Goal: Information Seeking & Learning: Learn about a topic

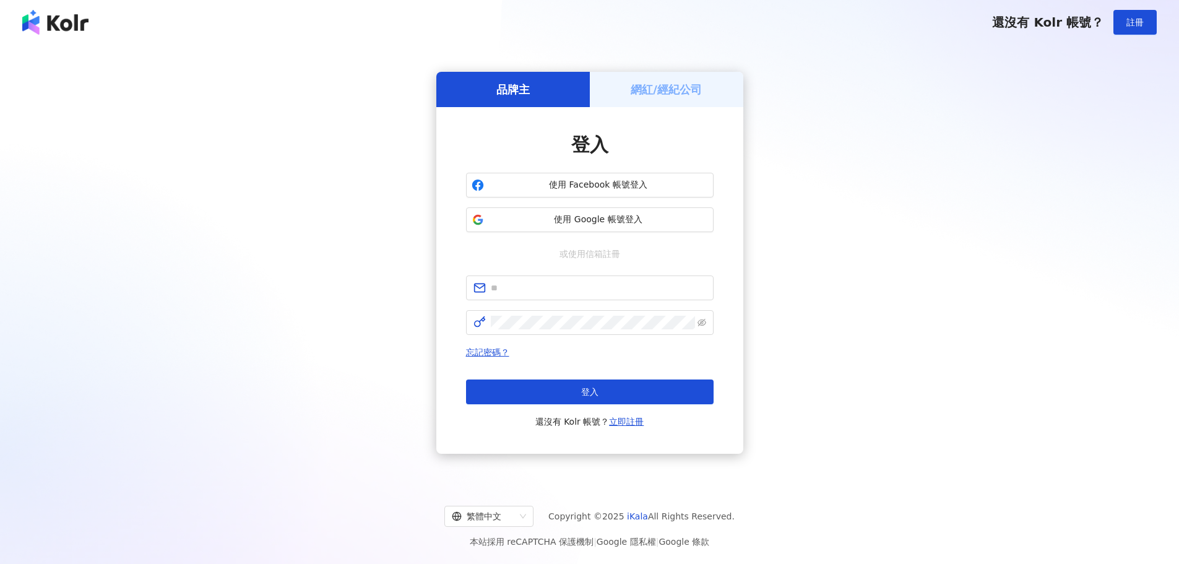
type input "**********"
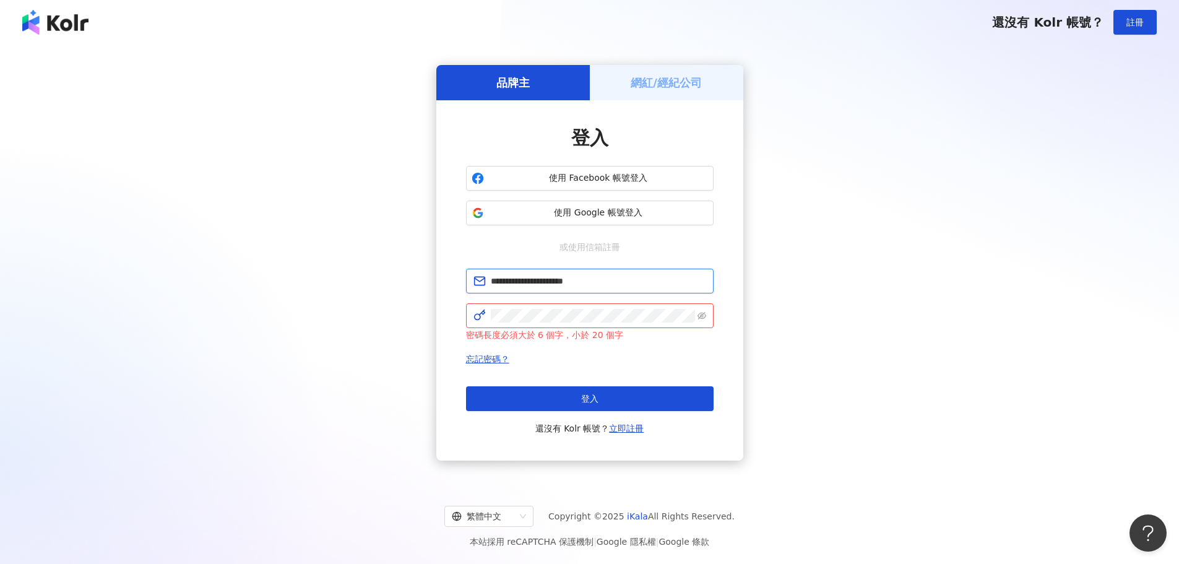
drag, startPoint x: 579, startPoint y: 287, endPoint x: 550, endPoint y: 289, distance: 29.8
click at [550, 289] on span "**********" at bounding box center [590, 281] width 248 height 25
click at [469, 315] on span at bounding box center [590, 315] width 248 height 25
click at [371, 331] on div "**********" at bounding box center [590, 262] width 1150 height 417
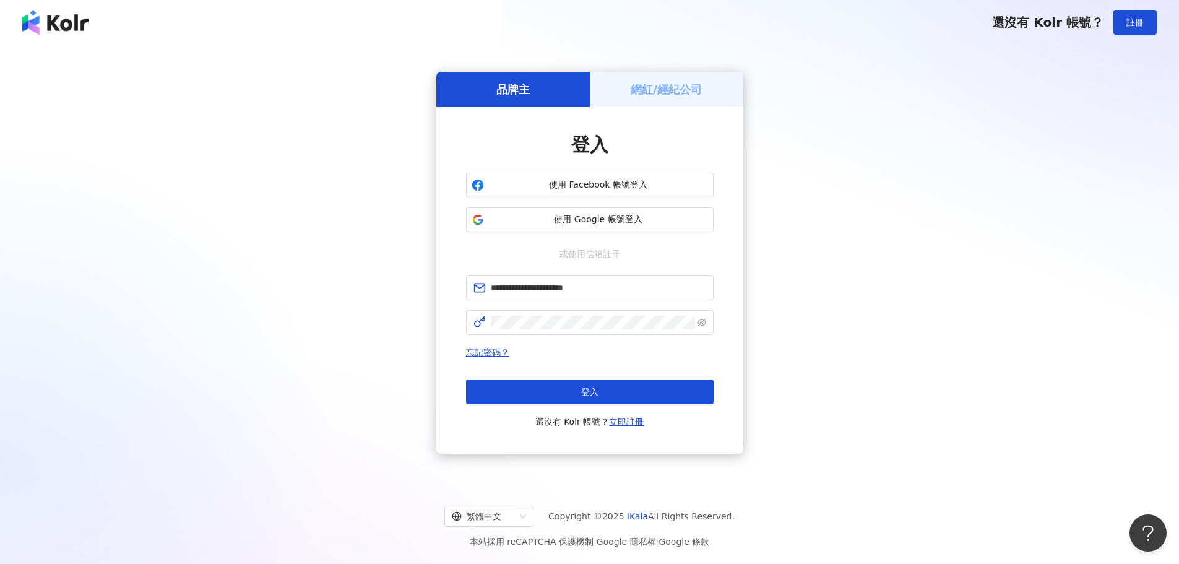
click at [545, 389] on button "登入" at bounding box center [590, 392] width 248 height 25
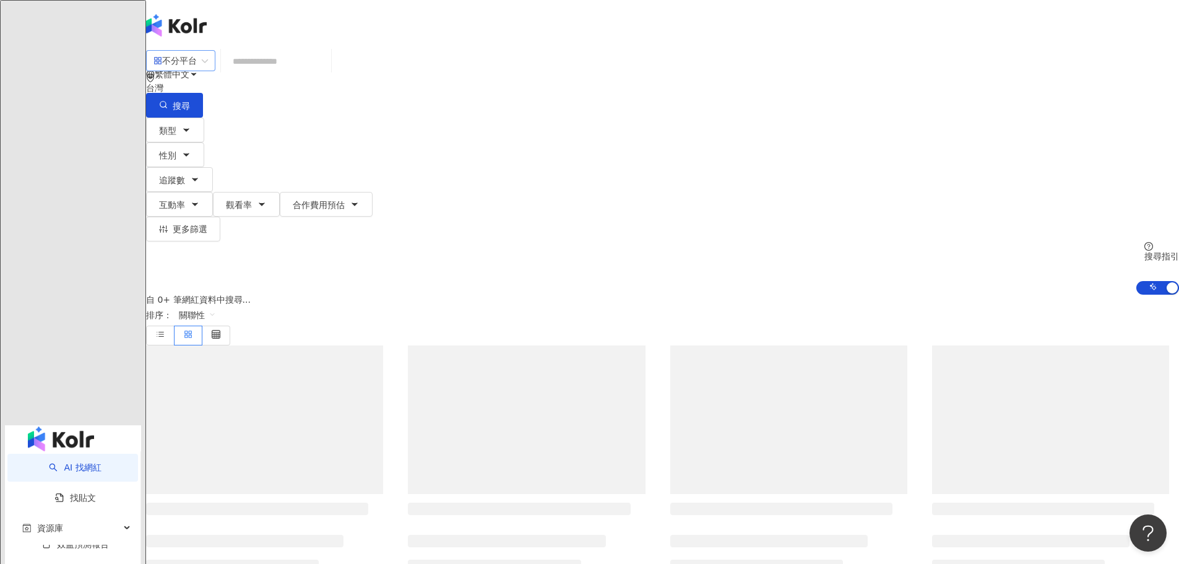
click at [208, 71] on span "不分平台" at bounding box center [181, 61] width 54 height 20
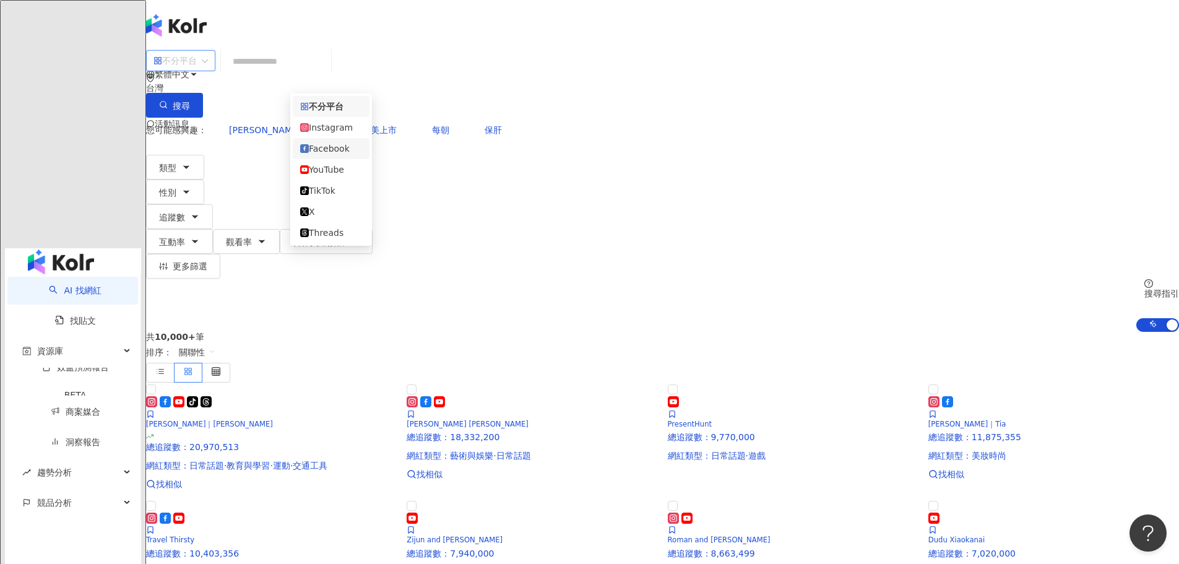
click at [339, 134] on div "Instagram" at bounding box center [331, 128] width 62 height 14
click at [326, 64] on input "search" at bounding box center [276, 62] width 100 height 24
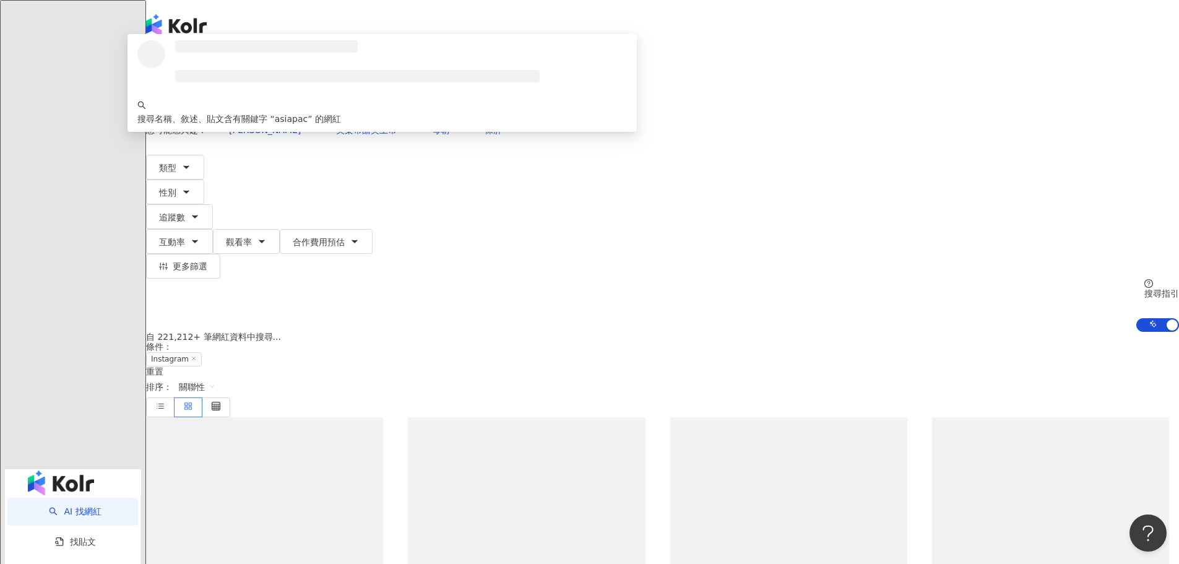
scroll to position [1, 0]
drag, startPoint x: 442, startPoint y: 79, endPoint x: 343, endPoint y: 80, distance: 99.1
click at [343, 80] on div "Instagram ******* 台灣 搜尋 loading 搜尋名稱、敘述、貼文含有關鍵字 “ asiapac ” 的網紅" at bounding box center [662, 84] width 1033 height 68
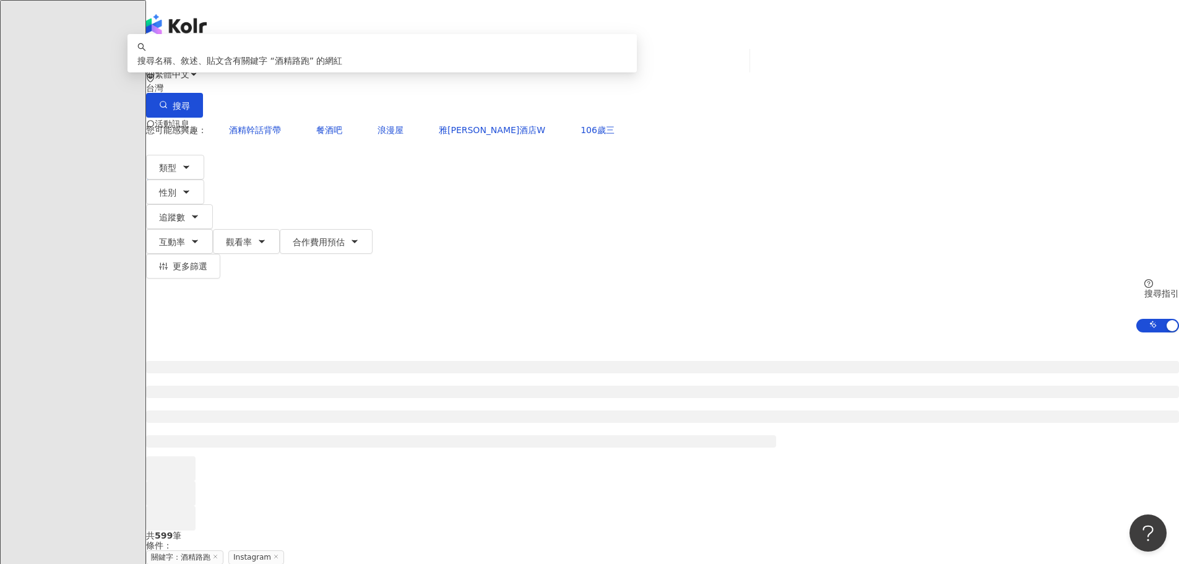
type input "****"
click at [224, 332] on div at bounding box center [662, 431] width 1033 height 198
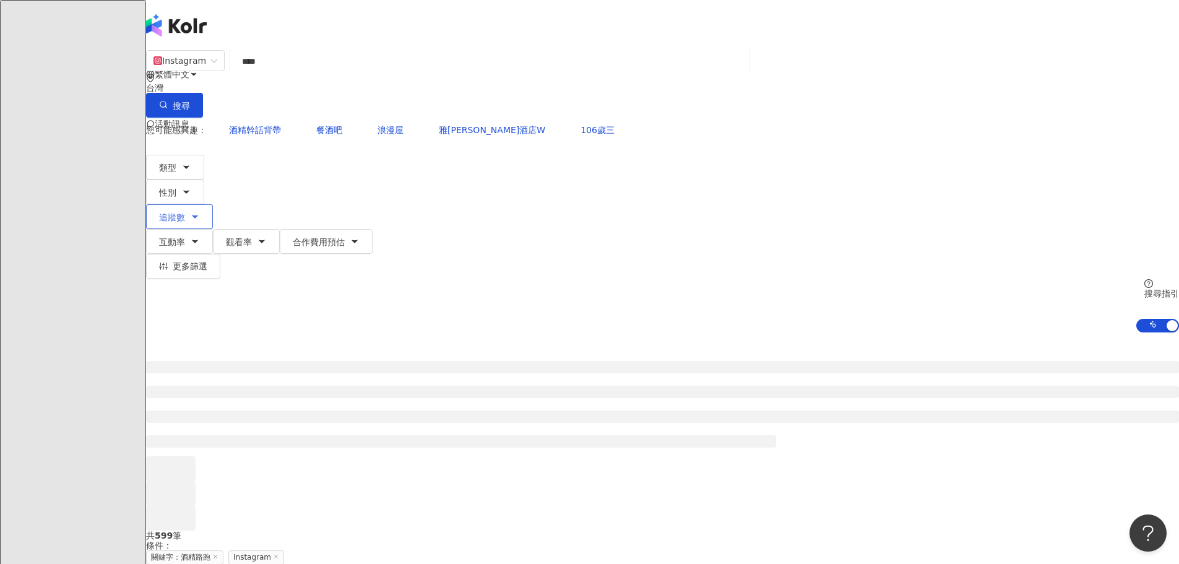
click at [200, 212] on icon "button" at bounding box center [195, 217] width 10 height 10
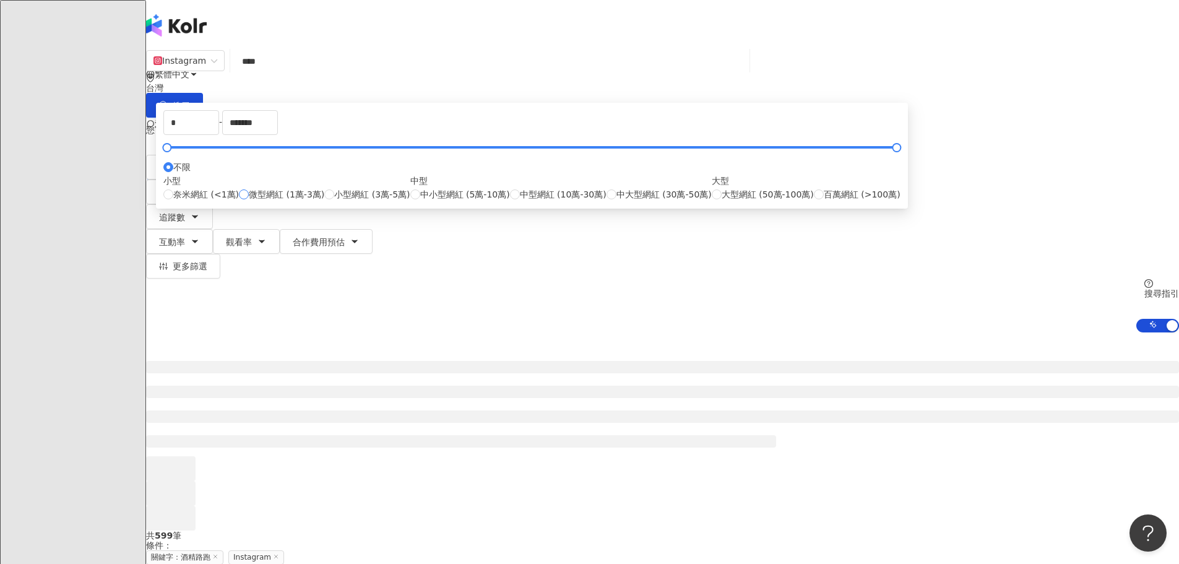
click at [324, 201] on span "微型網紅 (1萬-3萬)" at bounding box center [287, 195] width 76 height 14
type input "*****"
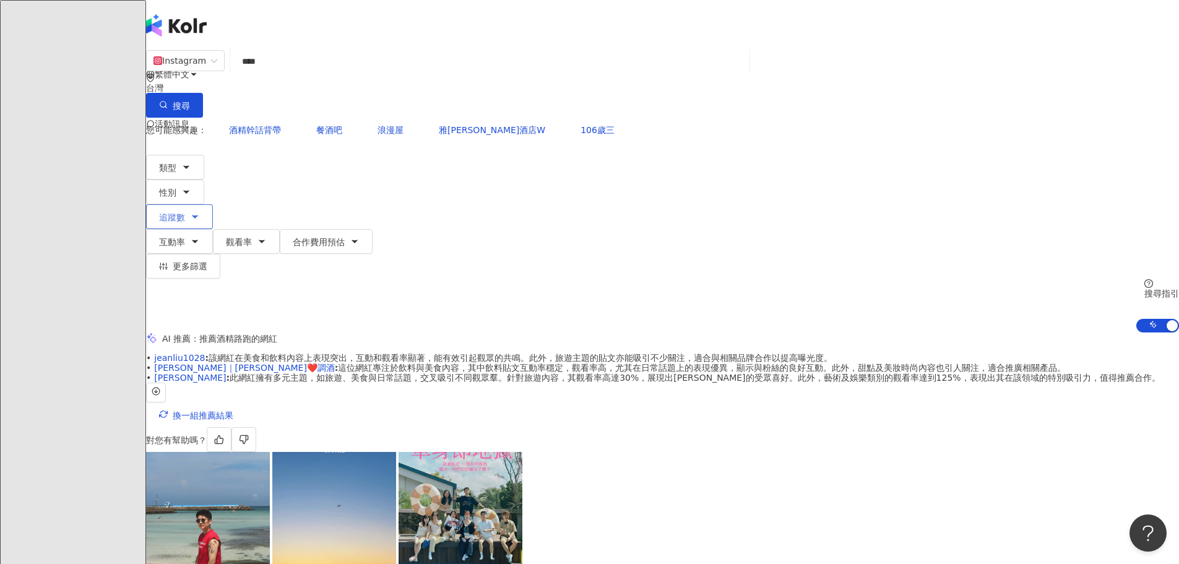
click at [213, 204] on button "追蹤數" at bounding box center [179, 216] width 67 height 25
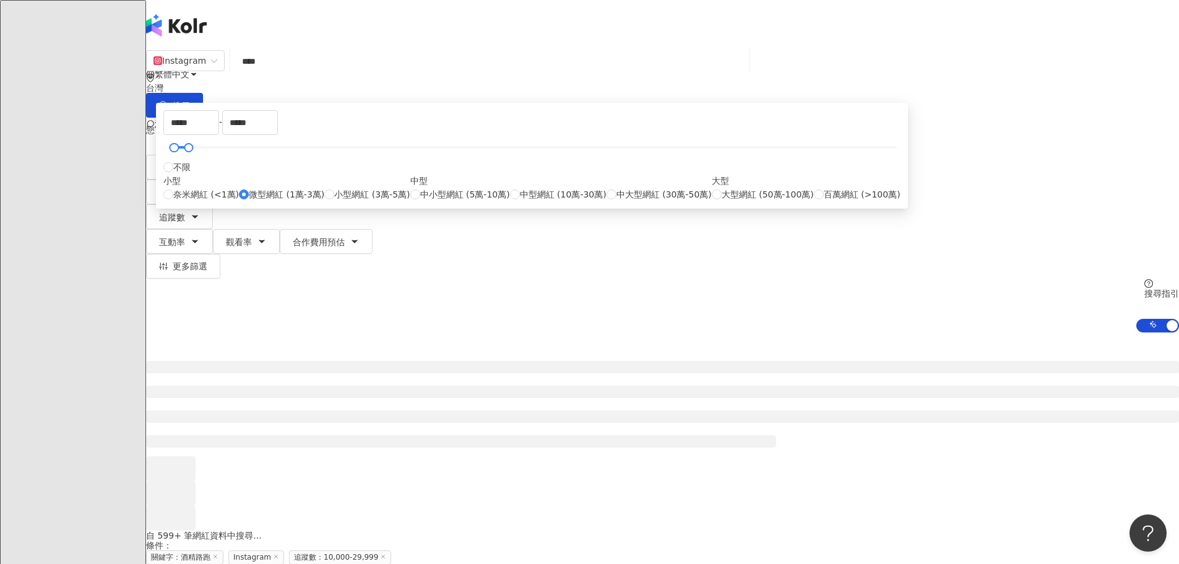
click at [203, 332] on div at bounding box center [662, 431] width 1033 height 198
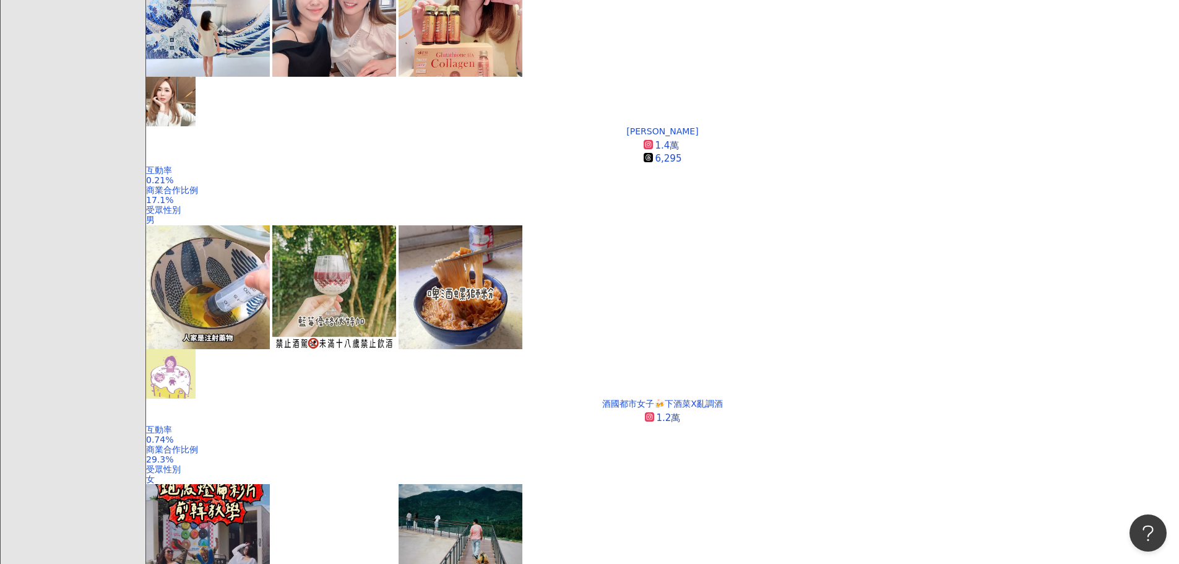
scroll to position [503, 0]
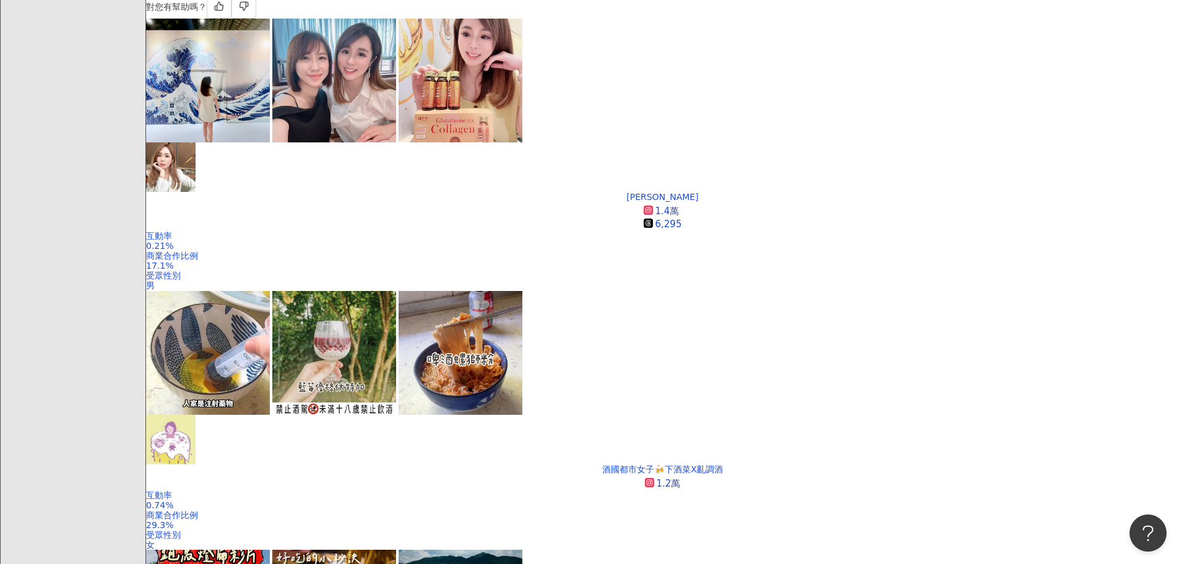
scroll to position [743, 0]
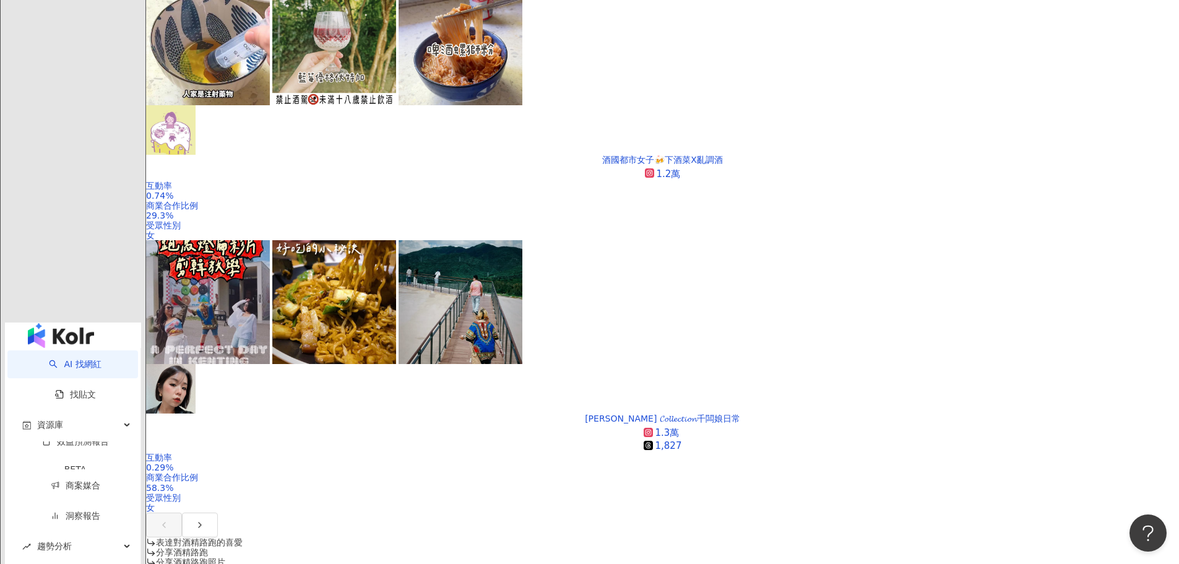
click at [1121, 299] on main "Instagram **** 台灣 搜尋 keyword 搜尋名稱、敘述、貼文含有關鍵字 “ 酒精路跑 ” 的網紅 您可能感興趣： 酒精幹話背帶 餐酒吧 浪漫…" at bounding box center [662, 481] width 1033 height 2349
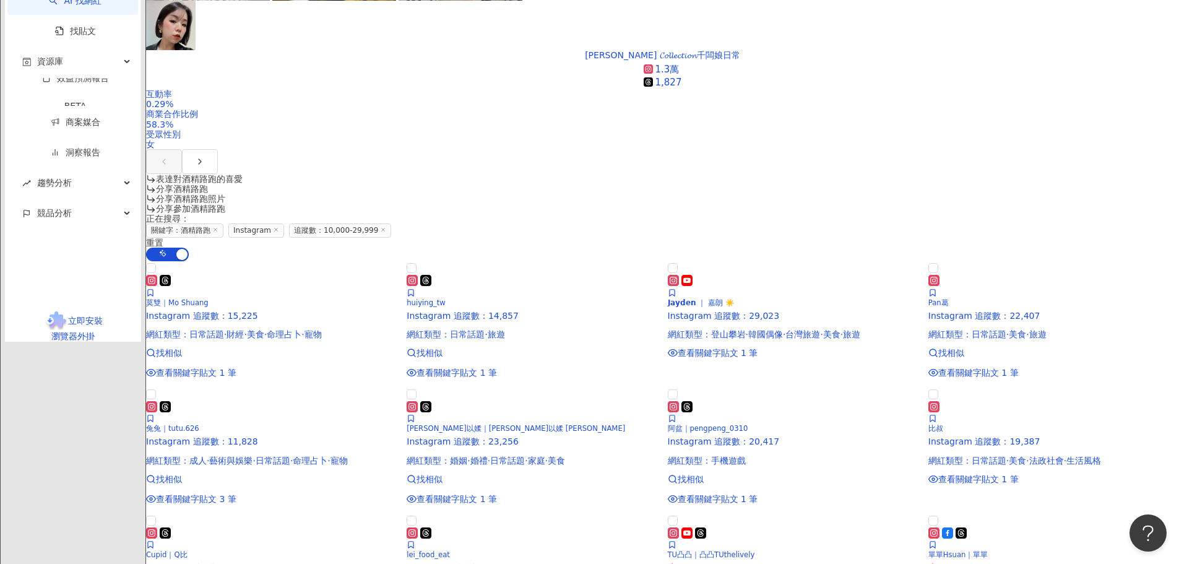
scroll to position [1300, 0]
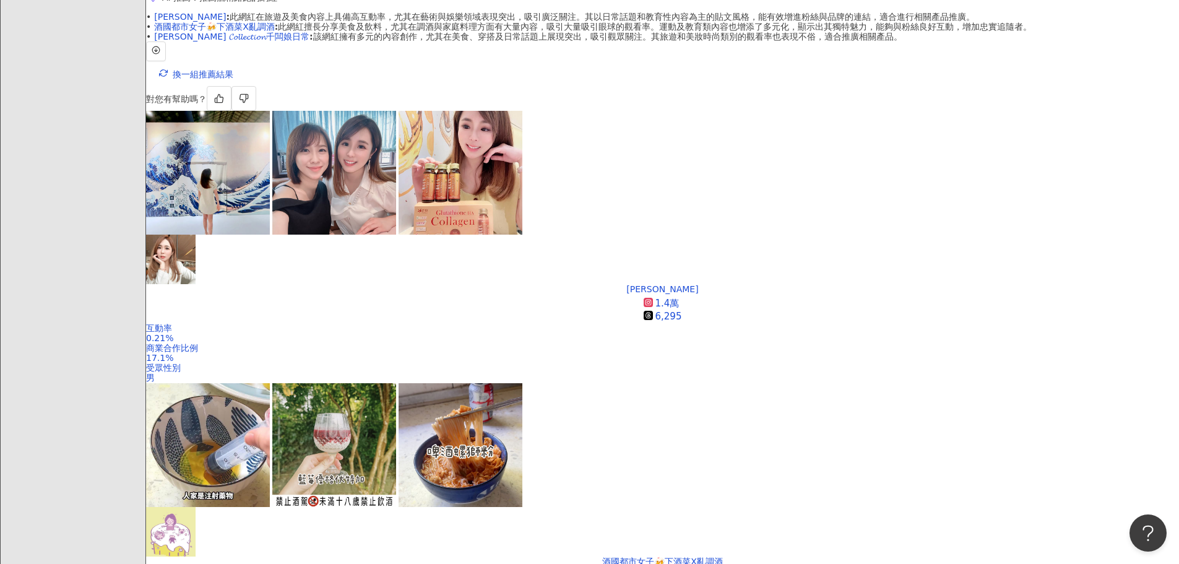
scroll to position [403, 0]
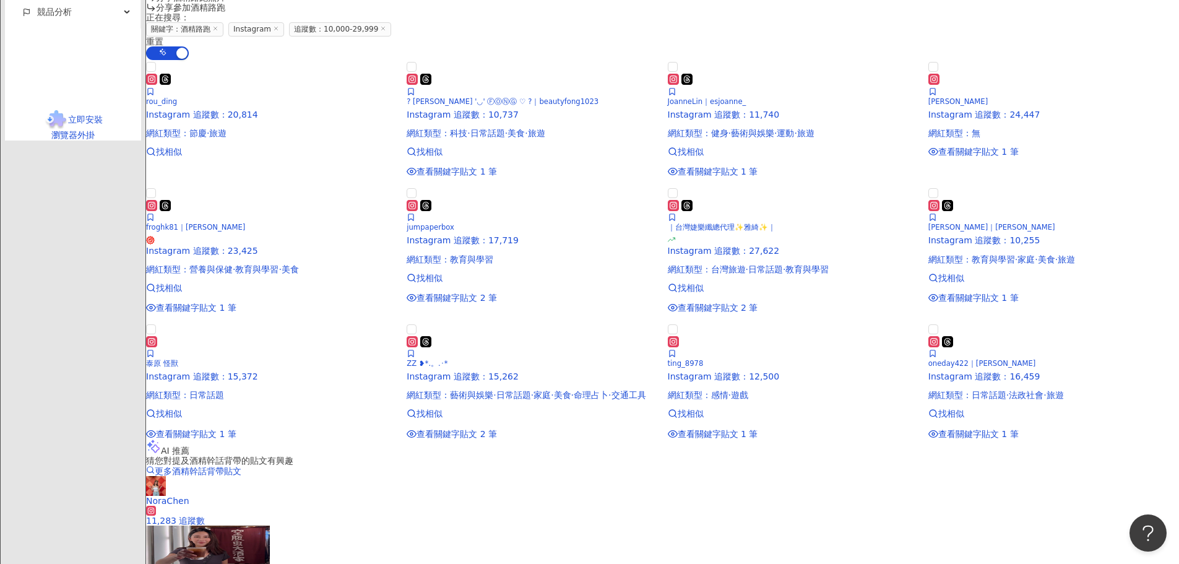
scroll to position [1332, 0]
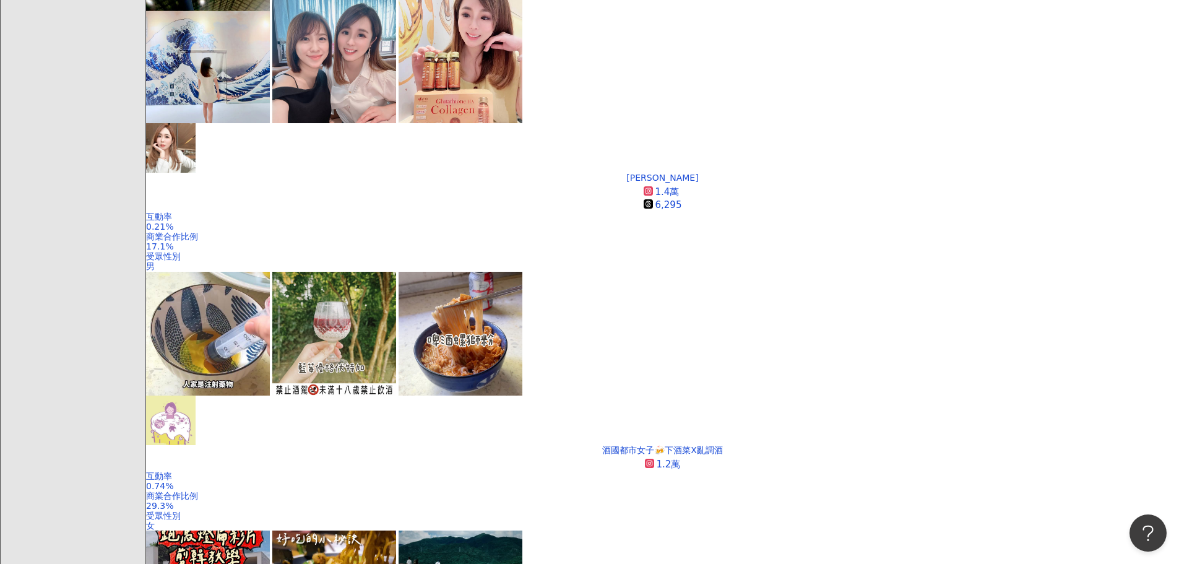
scroll to position [365, 0]
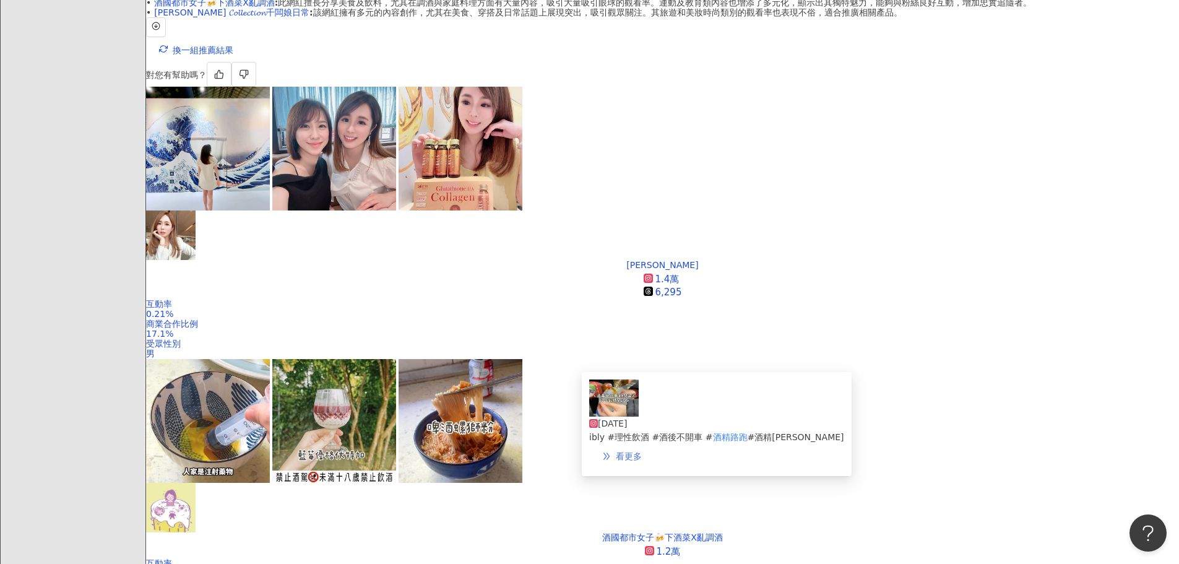
click at [642, 451] on span "看更多" at bounding box center [629, 456] width 26 height 10
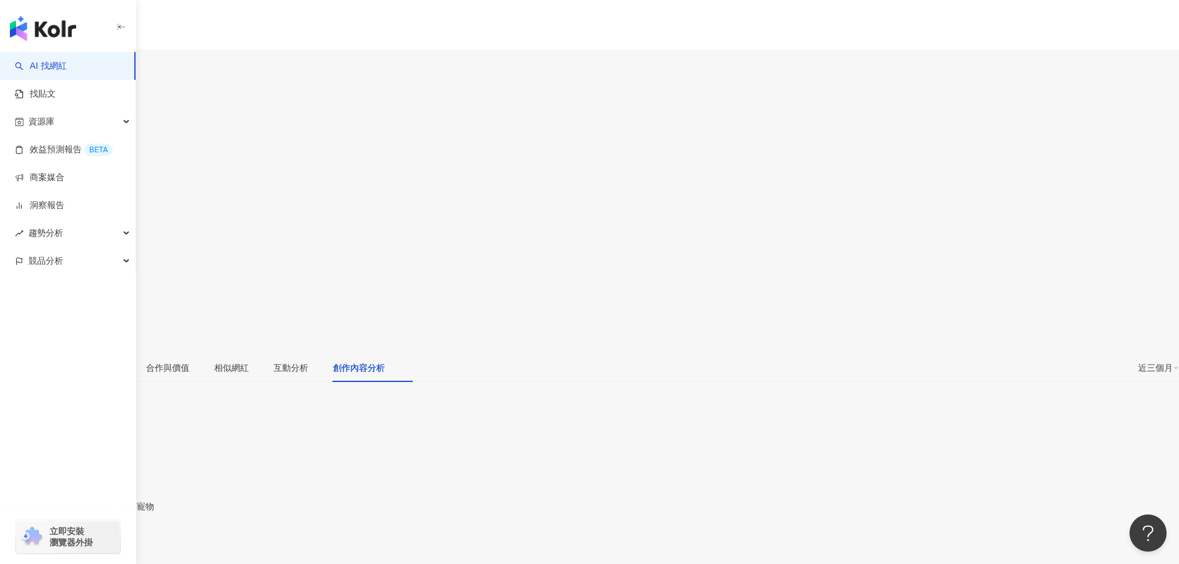
scroll to position [3775, 0]
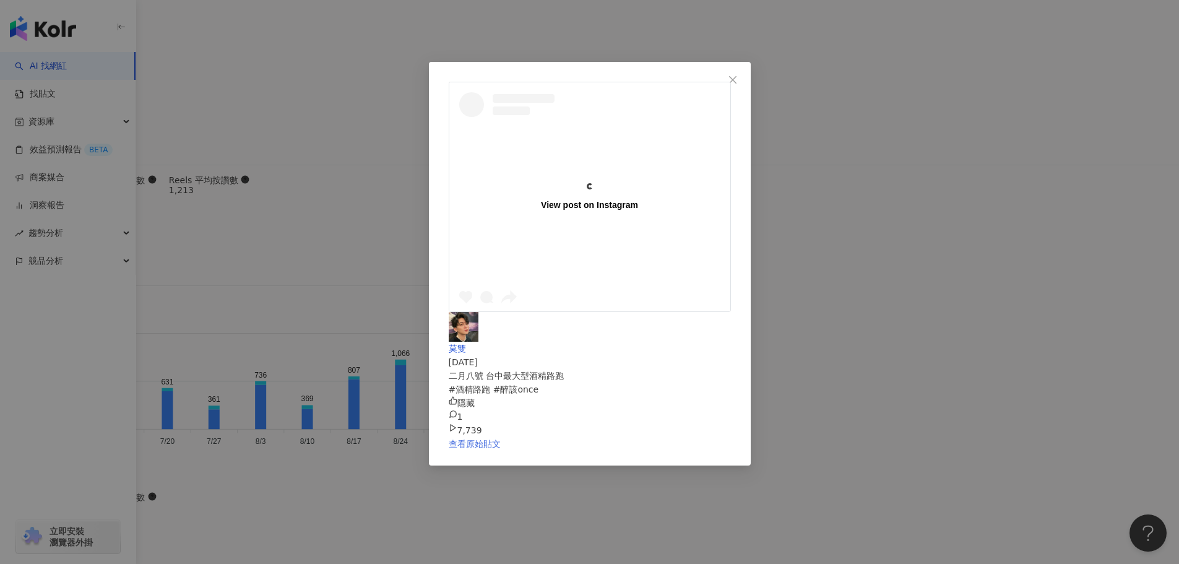
click at [501, 439] on link "查看原始貼文" at bounding box center [475, 444] width 52 height 10
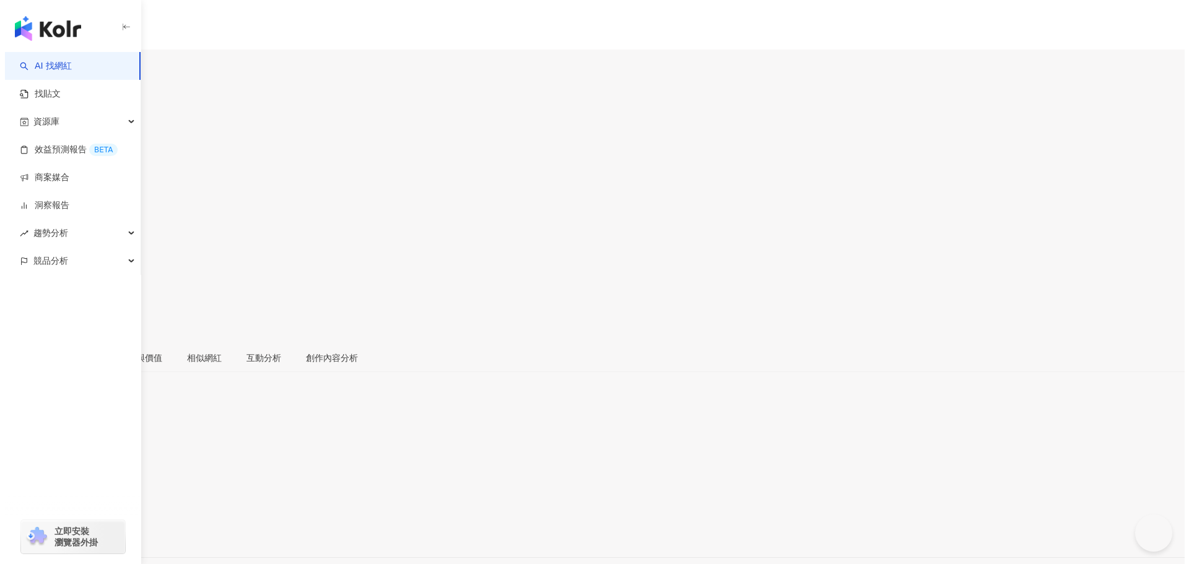
scroll to position [186, 0]
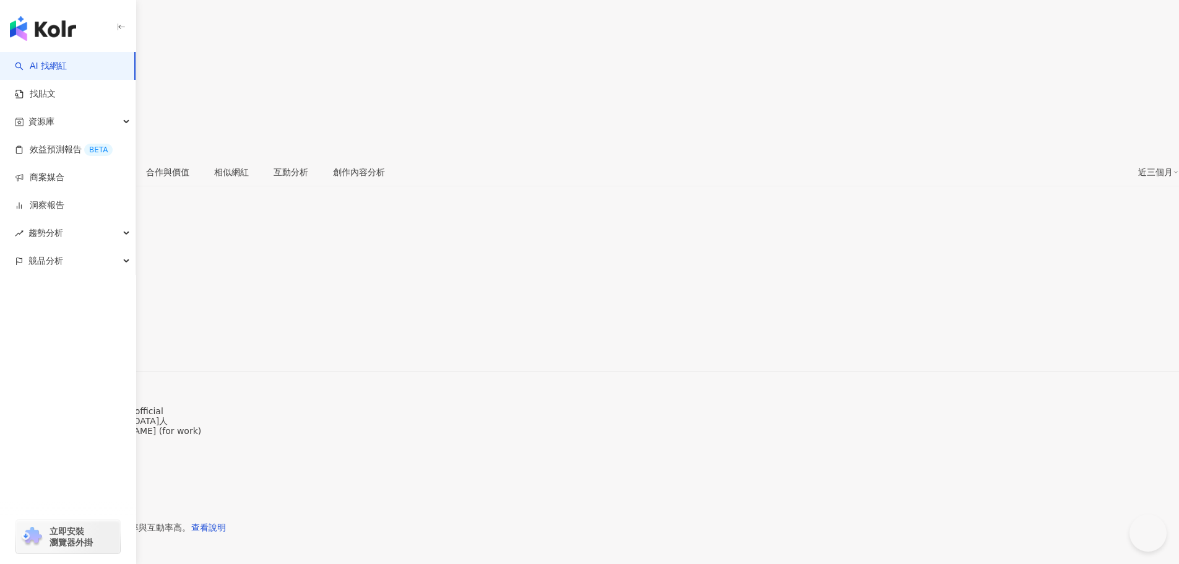
click at [26, 445] on span "看更多" at bounding box center [13, 450] width 26 height 10
click at [465, 207] on div "網紅簡介 สะใภ้ไต้หวัน🇹🇭🇹🇼#wto姐妹會 🎥 Watch me on @wtosistershow_official 喜歡戶外運動的泰國人 C…" at bounding box center [594, 282] width 1189 height 564
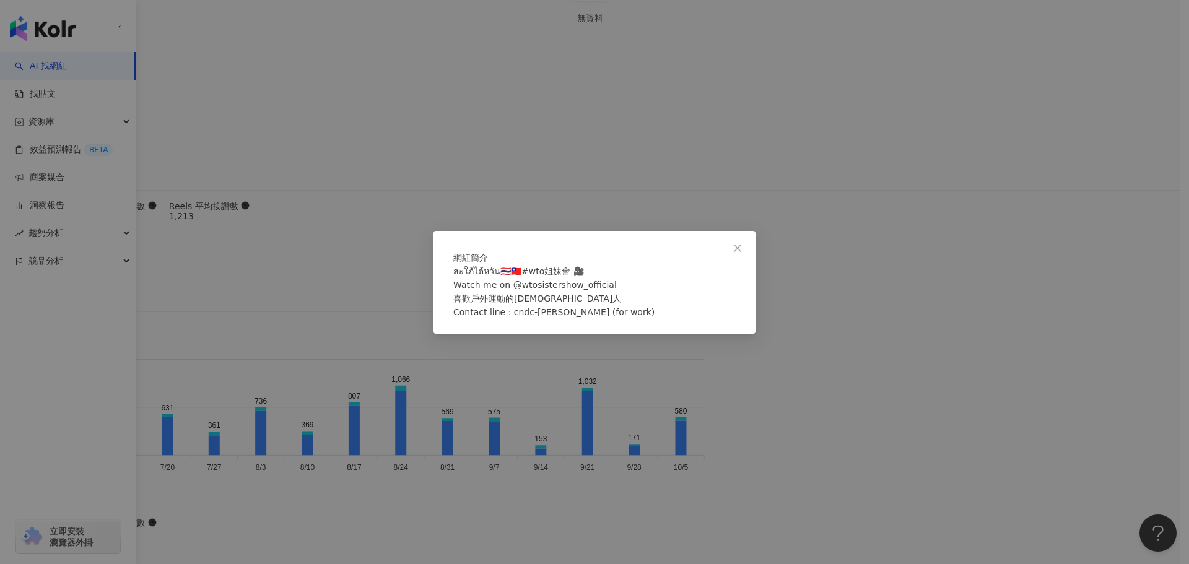
scroll to position [0, 0]
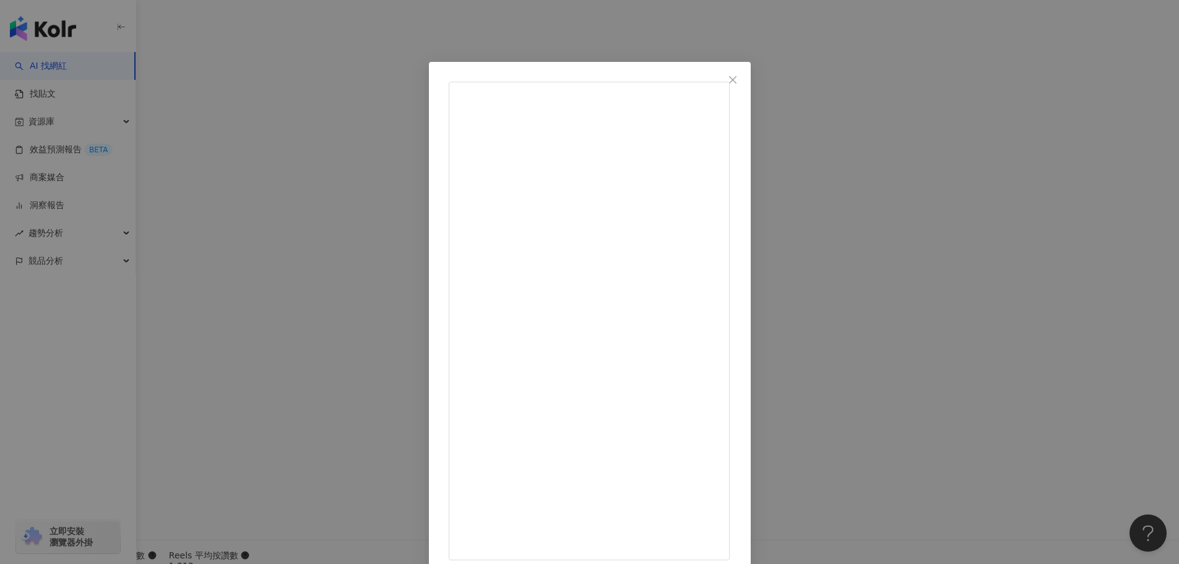
scroll to position [2907, 0]
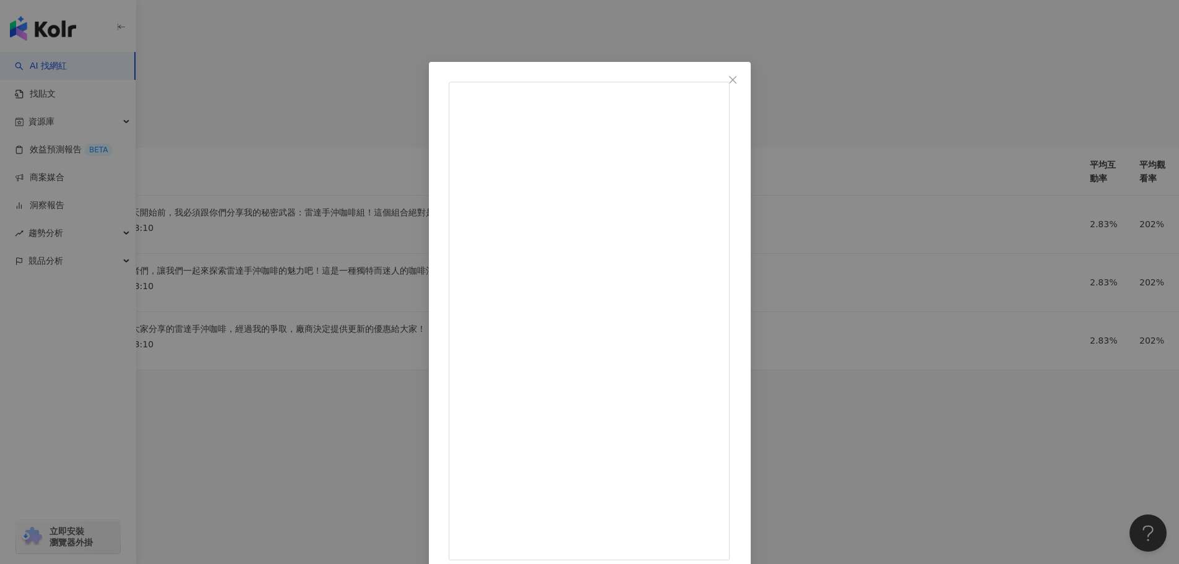
click at [1160, 228] on div "Pan葛 2025/3/16 請斟酌體驗 - #party #nightlife #戶外 #酒精路跑 425 7 1.2萬 查看原始貼文" at bounding box center [589, 282] width 1179 height 564
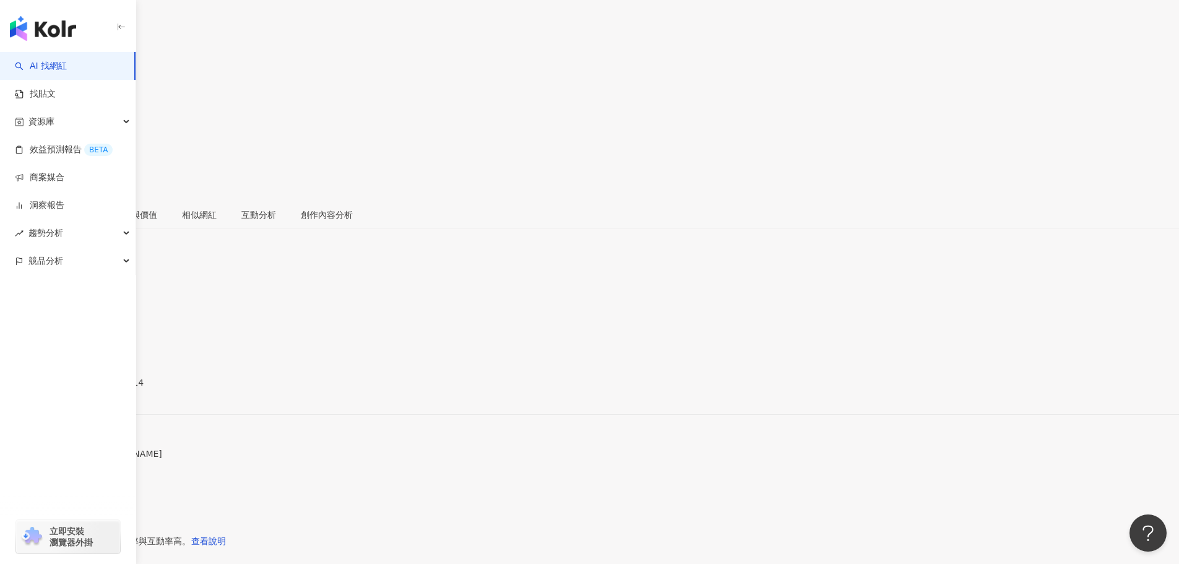
scroll to position [0, 0]
click at [109, 531] on div "https://www.instagram.com/bryanpan1014/" at bounding box center [60, 536] width 97 height 10
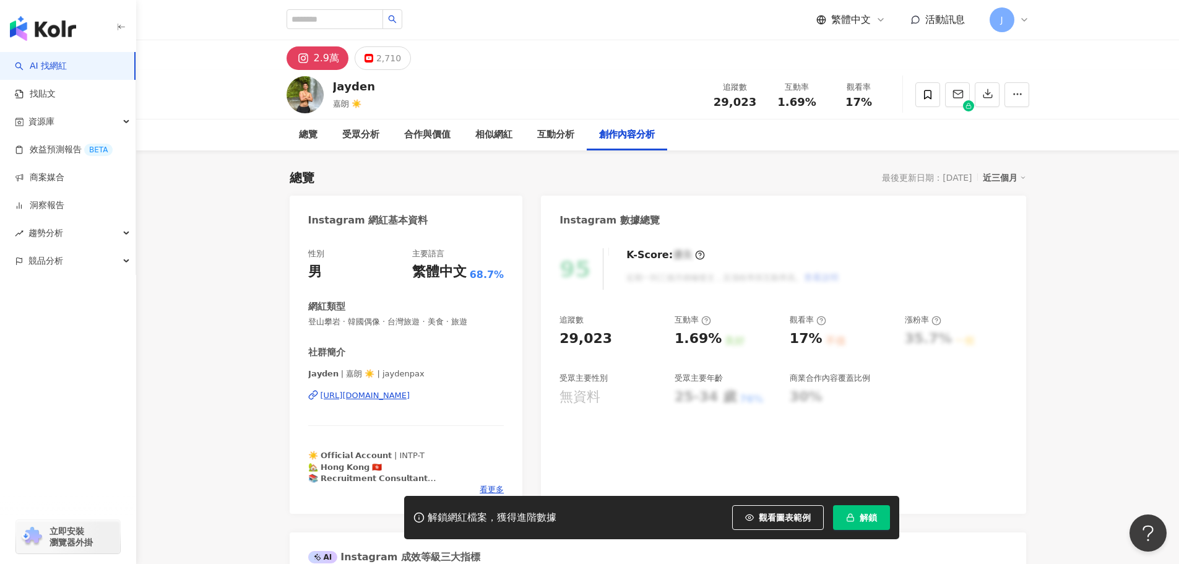
click at [410, 398] on div "https://www.instagram.com/jaydenpax/" at bounding box center [366, 395] width 90 height 11
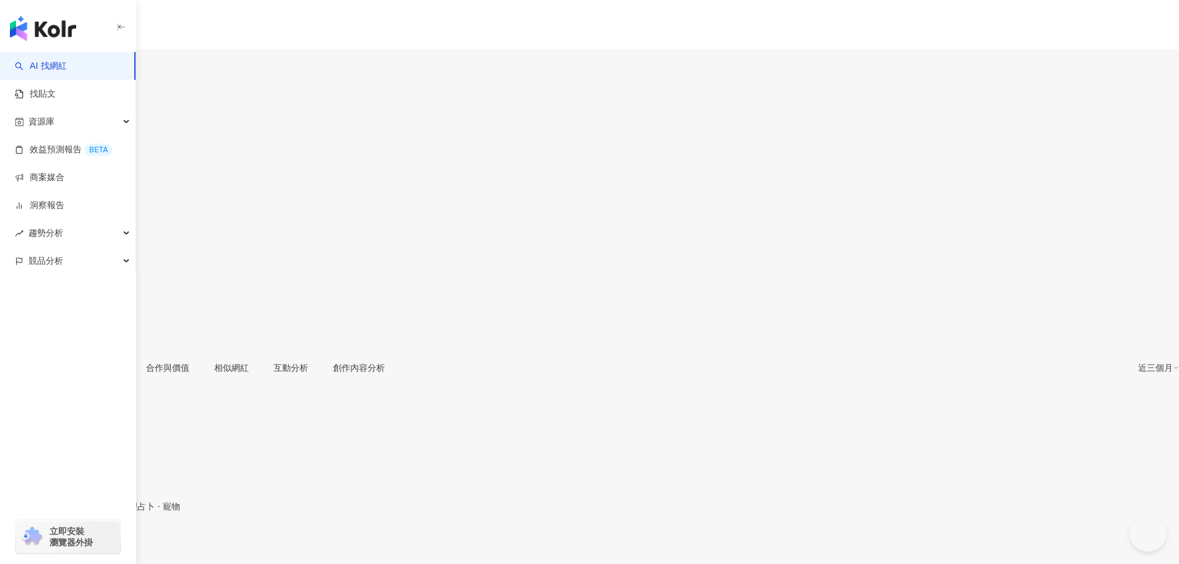
type input "****"
click at [109, 541] on div "[URL][DOMAIN_NAME]" at bounding box center [60, 546] width 97 height 10
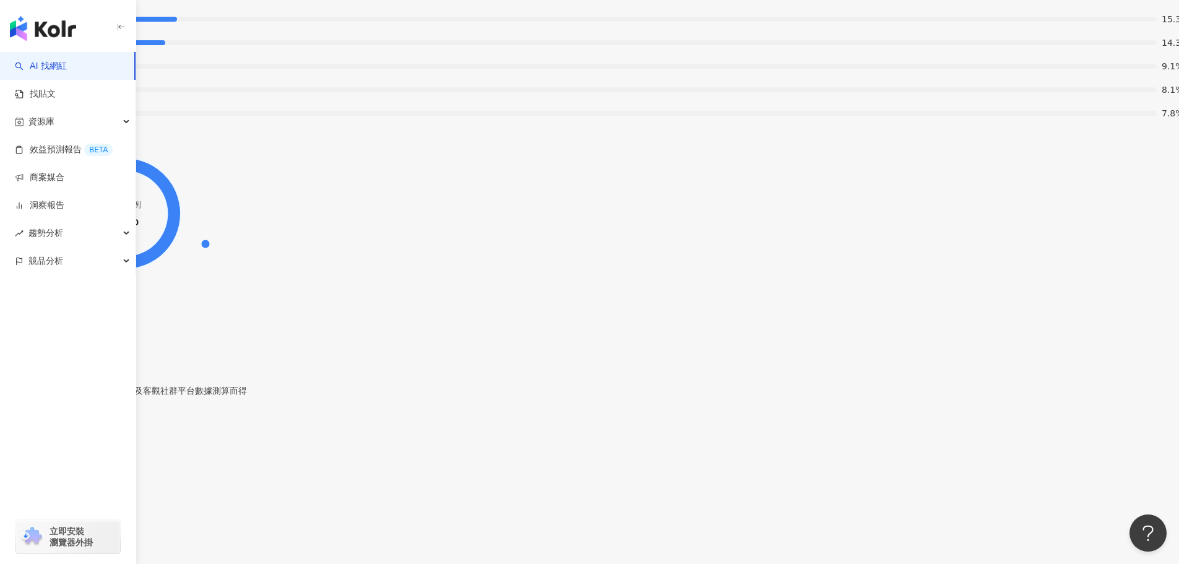
scroll to position [2271, 0]
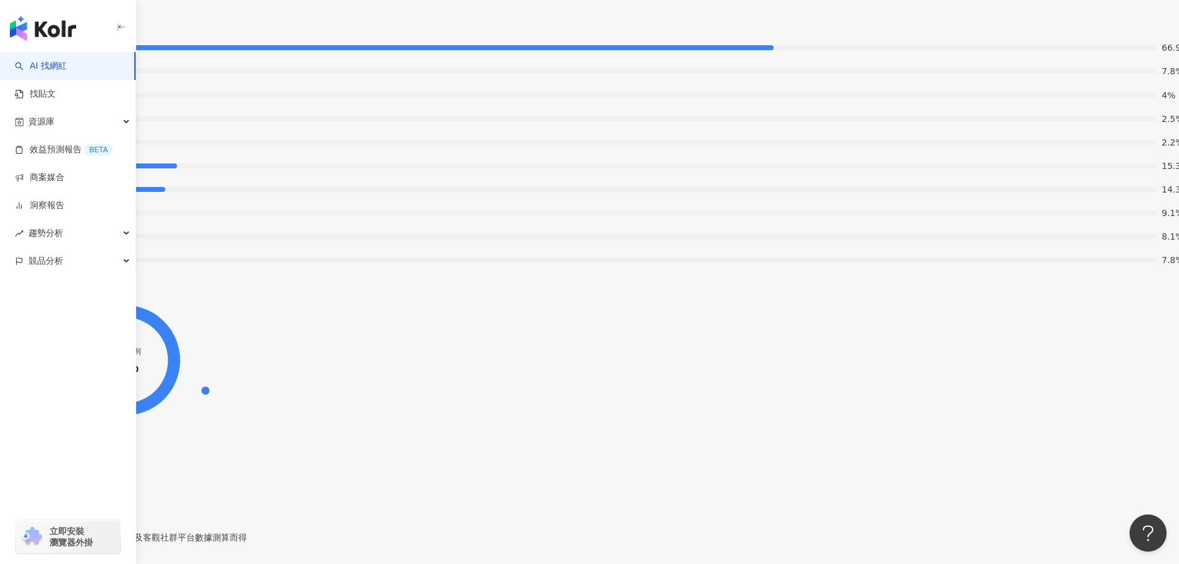
drag, startPoint x: 378, startPoint y: 169, endPoint x: 228, endPoint y: 228, distance: 161.5
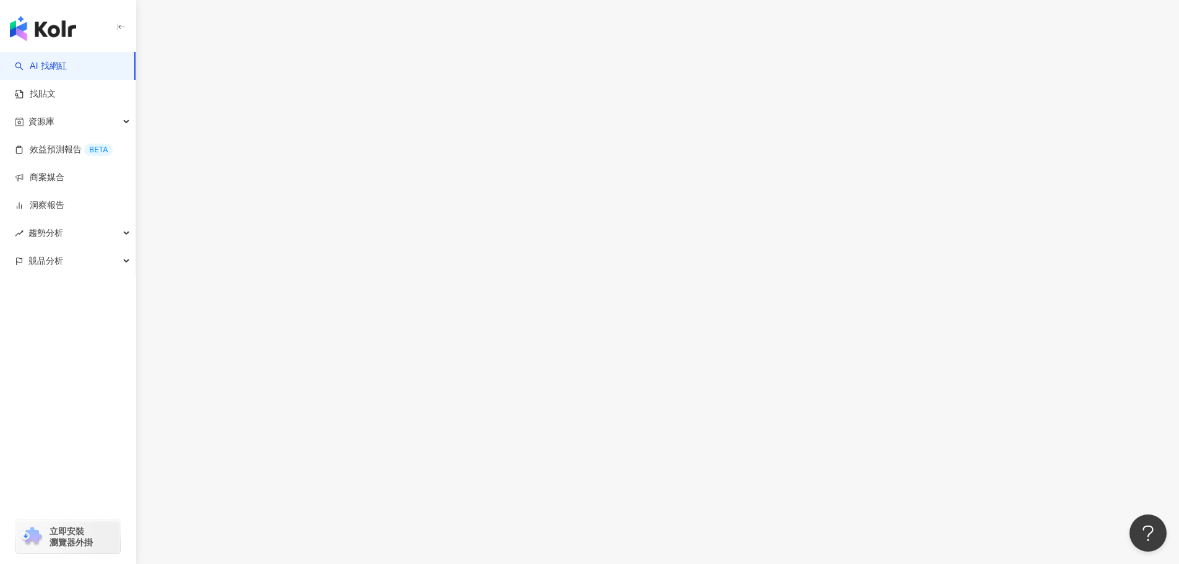
scroll to position [3762, 0]
drag, startPoint x: 377, startPoint y: 347, endPoint x: 401, endPoint y: 355, distance: 25.7
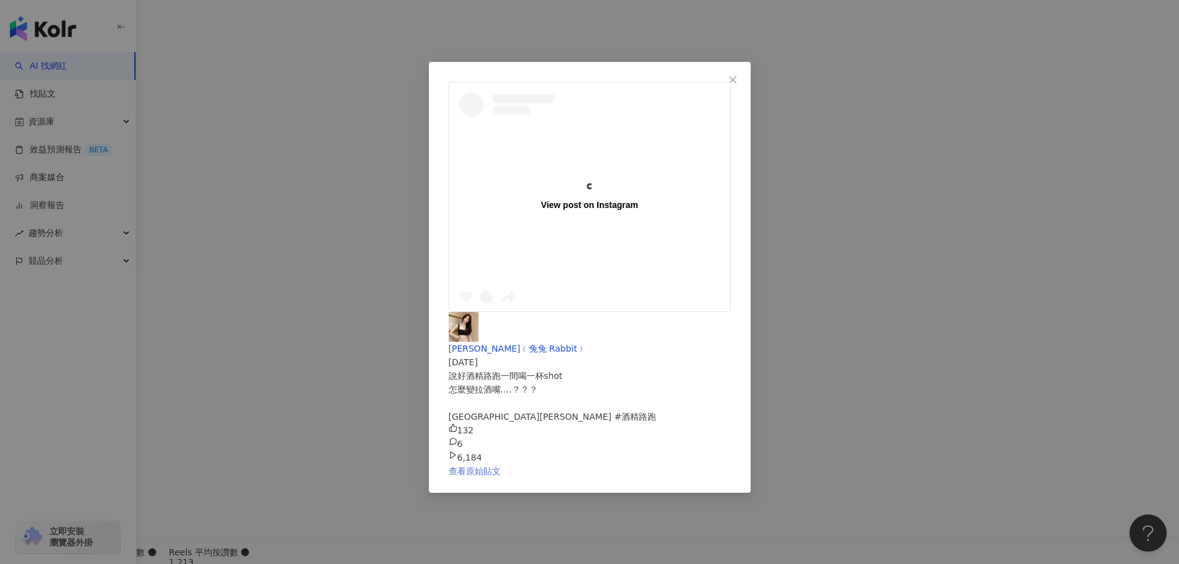
click at [501, 466] on link "查看原始貼文" at bounding box center [475, 471] width 52 height 10
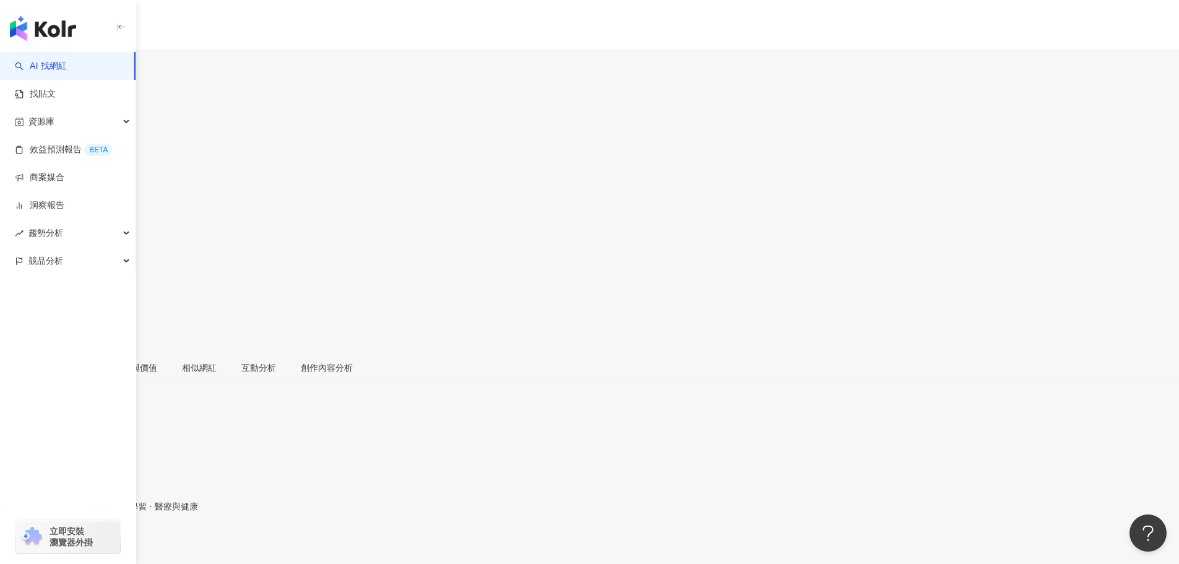
click at [109, 541] on div "https://www.instagram.com/tu_therhea/" at bounding box center [60, 546] width 97 height 10
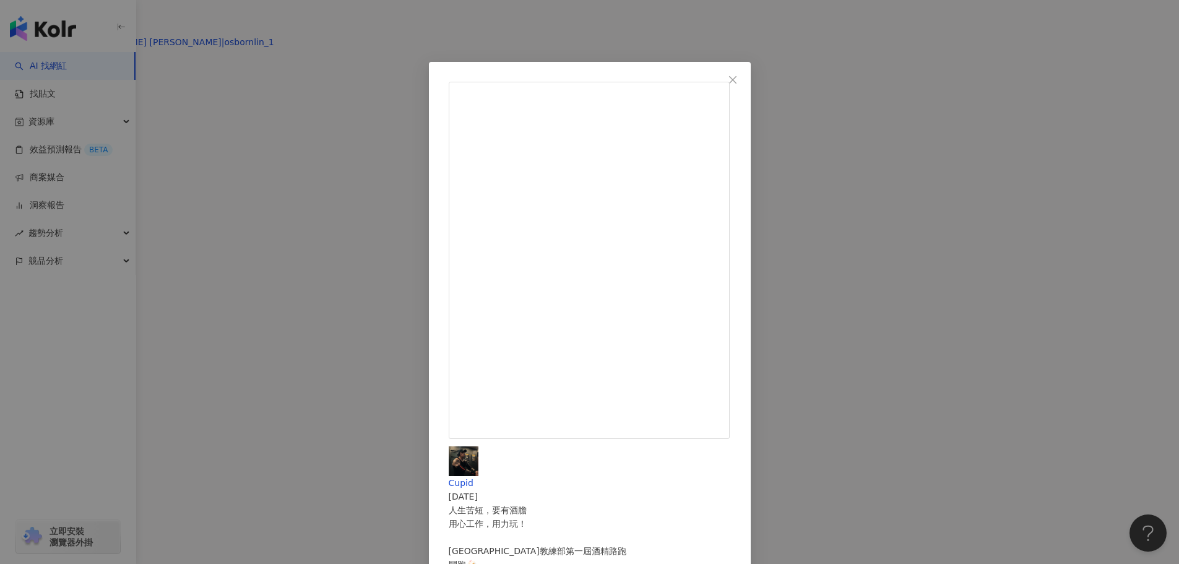
click at [731, 446] on div "Cupid [DATE] 人生苦短，要有酒膽 用心工作，用力玩！ [GEOGRAPHIC_DATA]教練部第一屆酒精路跑 開跑🍻 隱藏 1 3,440" at bounding box center [590, 529] width 282 height 166
click at [238, 310] on div "Cupid [DATE] 人生苦短，要有酒膽 用心工作，用力玩！ 草屯廠教練部第一屆酒精路跑 開跑🍻 隱藏 1 3,440 查看原始貼文" at bounding box center [589, 282] width 1179 height 564
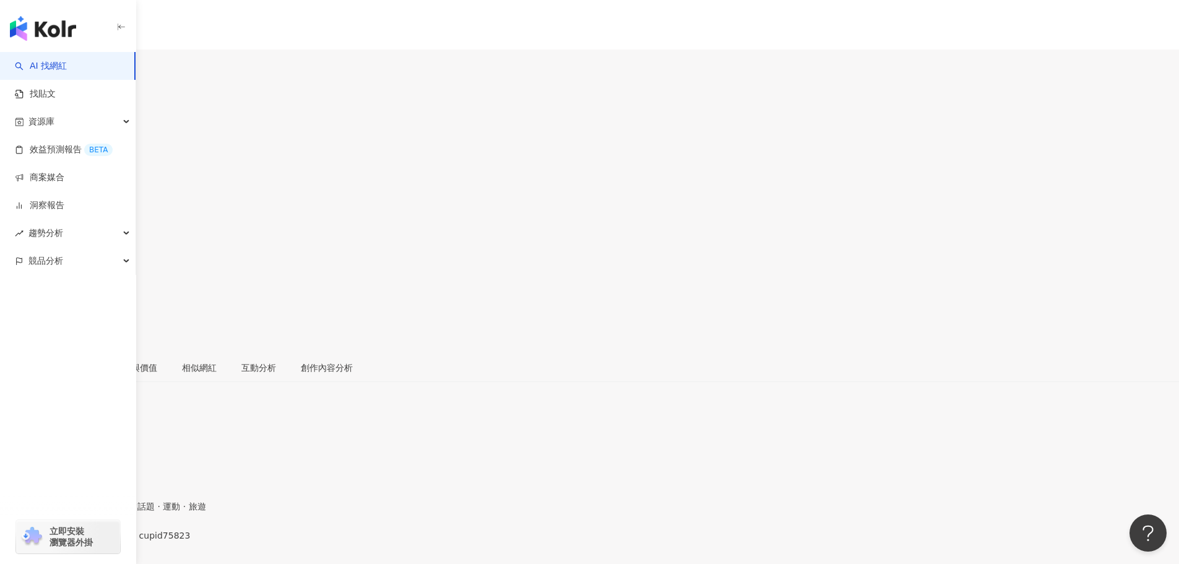
click at [109, 541] on div "[URL][DOMAIN_NAME]" at bounding box center [60, 546] width 97 height 10
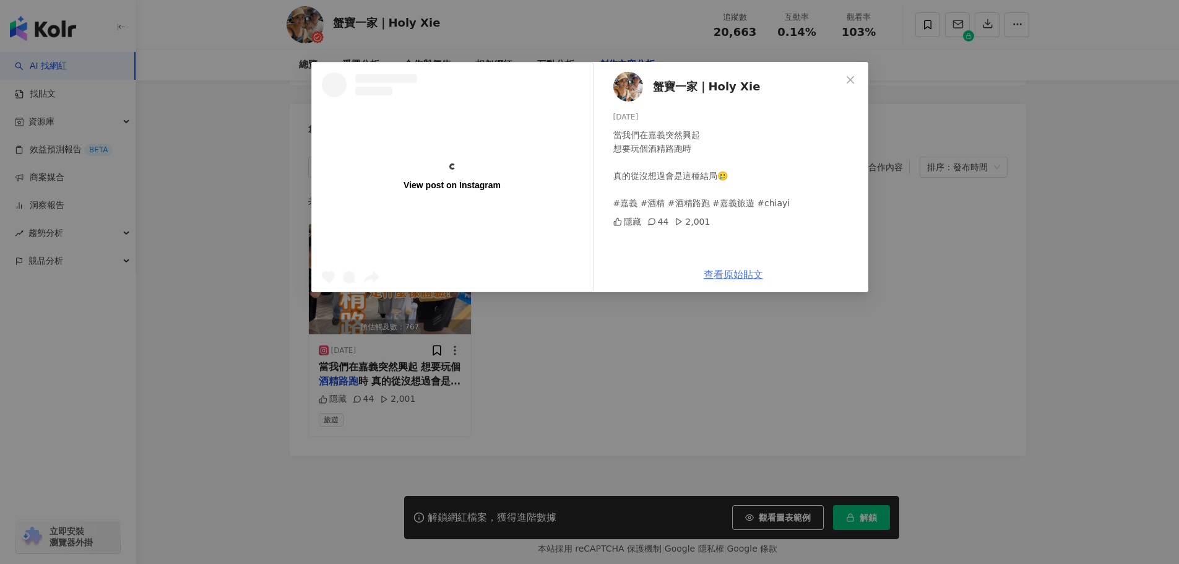
click at [731, 275] on div "蟹寶一家｜Holy Xie [DATE] 當我們在嘉義突然興起 想要玩個酒精路跑時 真的從沒想過會是這種結局🥲 #嘉義 #酒精 #酒精路跑 #嘉義旅遊 #ch…" at bounding box center [734, 177] width 270 height 230
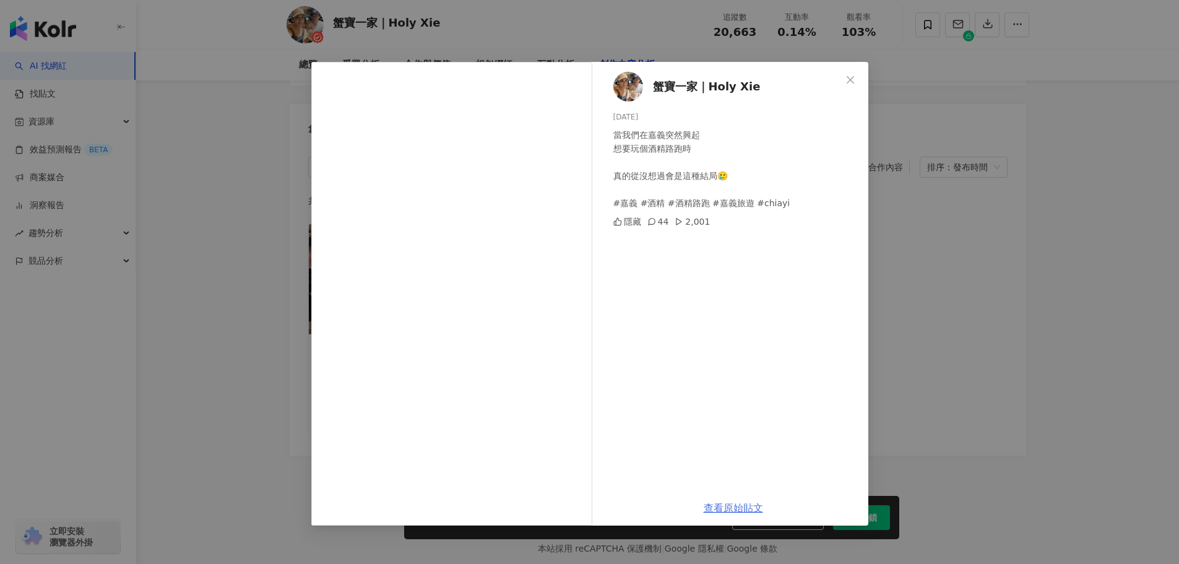
click at [734, 506] on link "查看原始貼文" at bounding box center [733, 508] width 59 height 12
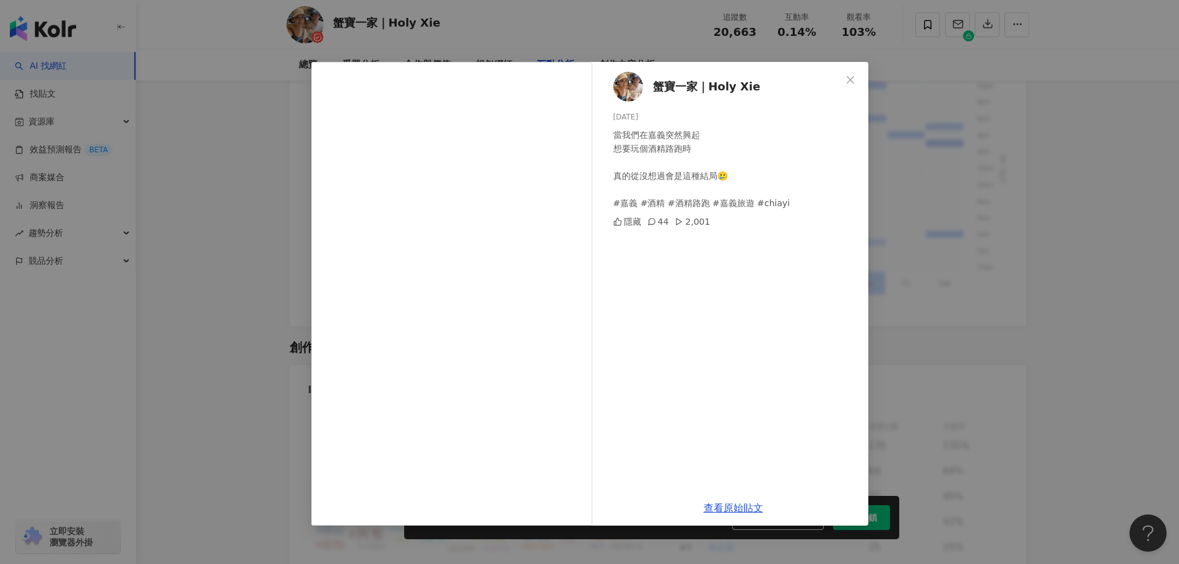
click at [199, 211] on div "蟹寶一家｜Holy Xie 2025/9/16 當我們在嘉義突然興起 想要玩個酒精路跑時 真的從沒想過會是這種結局🥲 #嘉義 #酒精 #酒精路跑 #嘉義旅遊 …" at bounding box center [589, 282] width 1179 height 564
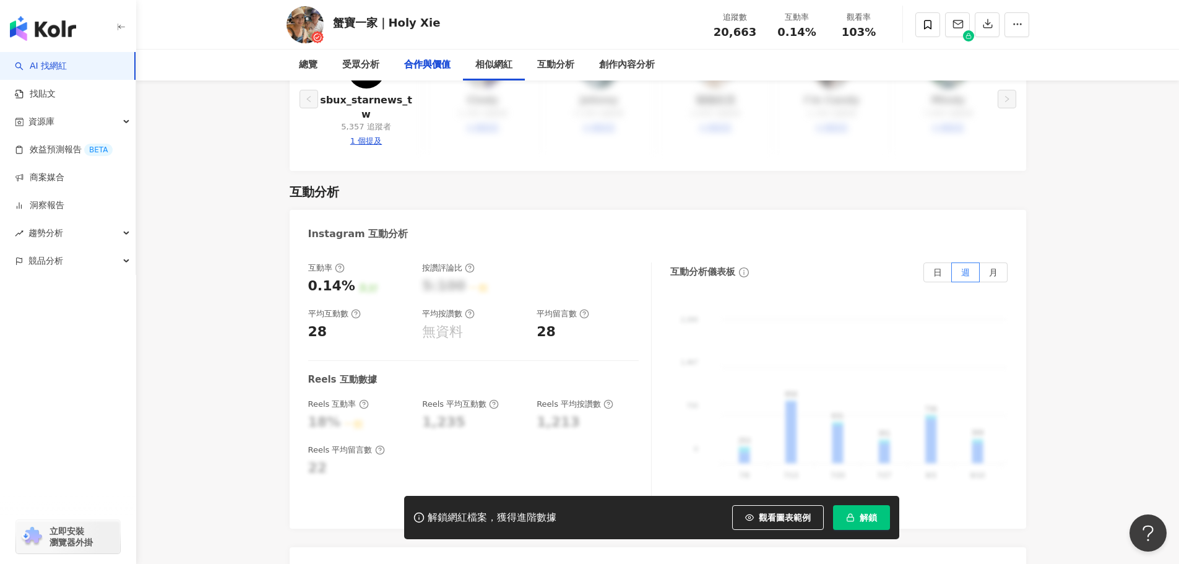
scroll to position [1940, 0]
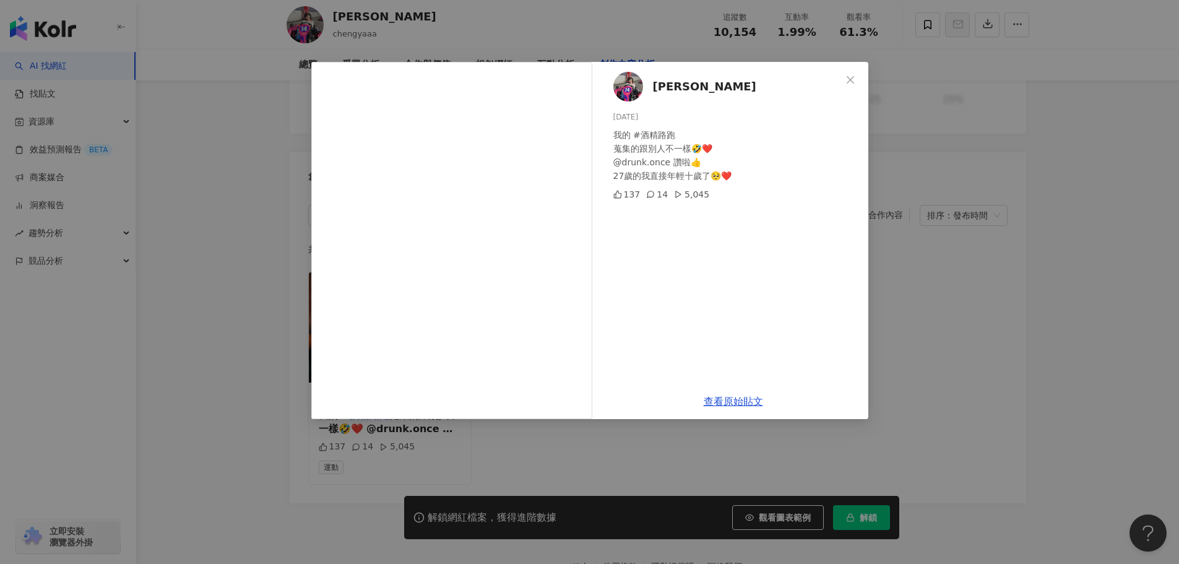
click at [1010, 373] on div "‍鄭亞 2025/2/9 我的 #酒精路跑 蒐集的跟別人不一樣🤣❤️ @drunk.once 讚啦👍 27歲的我直接年輕十歲了🥺❤️ 137 14 5,045…" at bounding box center [589, 282] width 1179 height 564
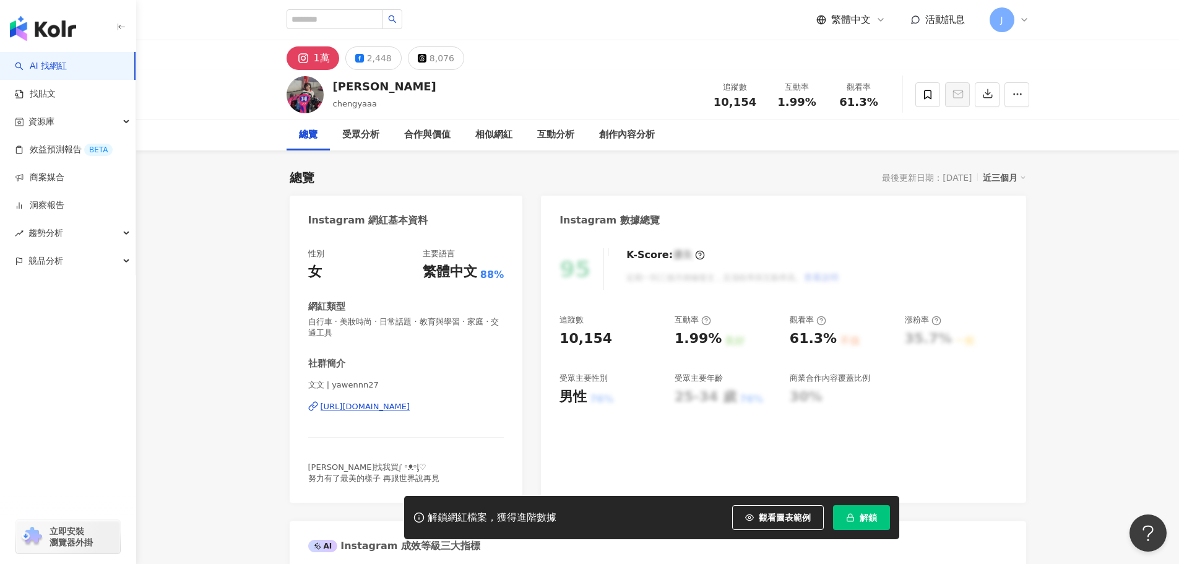
click at [385, 406] on div "https://www.instagram.com/yawennn27/" at bounding box center [366, 406] width 90 height 11
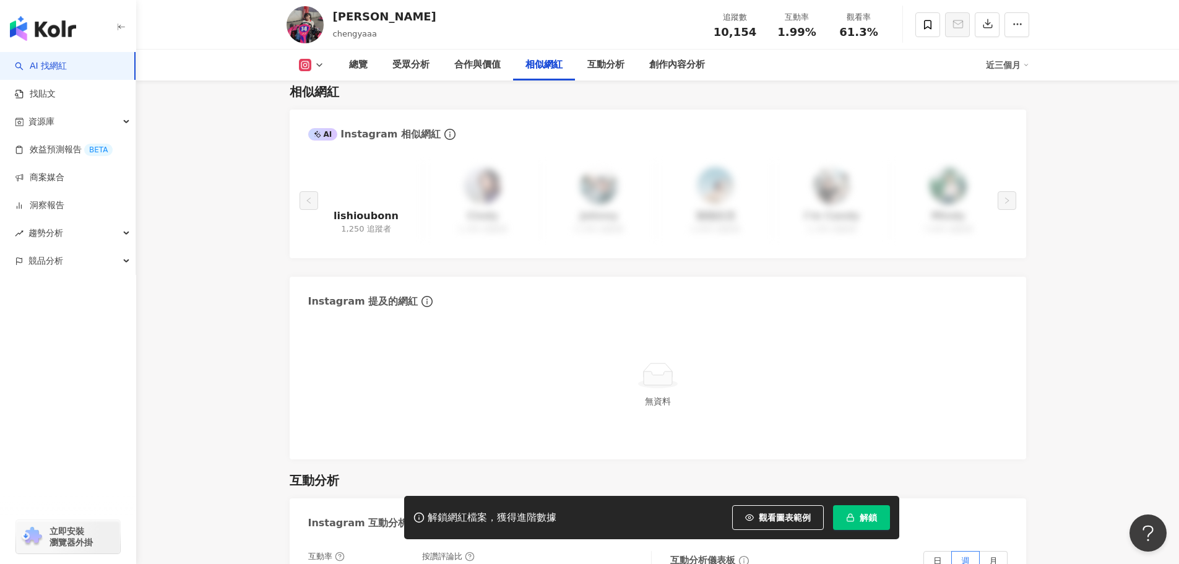
scroll to position [2043, 0]
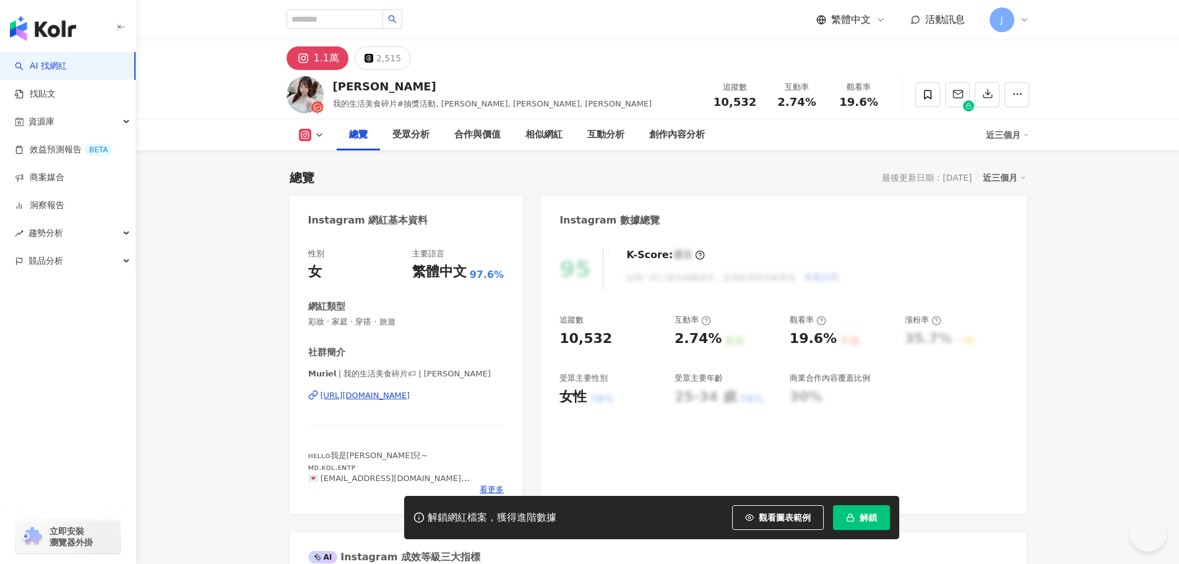
click at [392, 393] on div "[URL][DOMAIN_NAME]" at bounding box center [366, 395] width 90 height 11
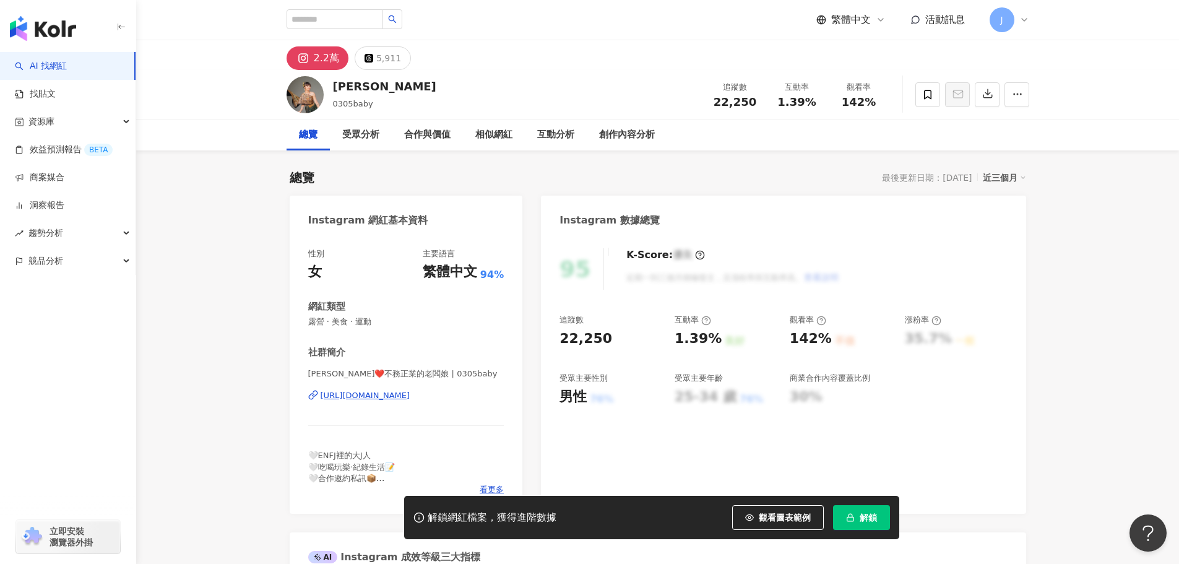
click at [410, 400] on div "[URL][DOMAIN_NAME]" at bounding box center [366, 395] width 90 height 11
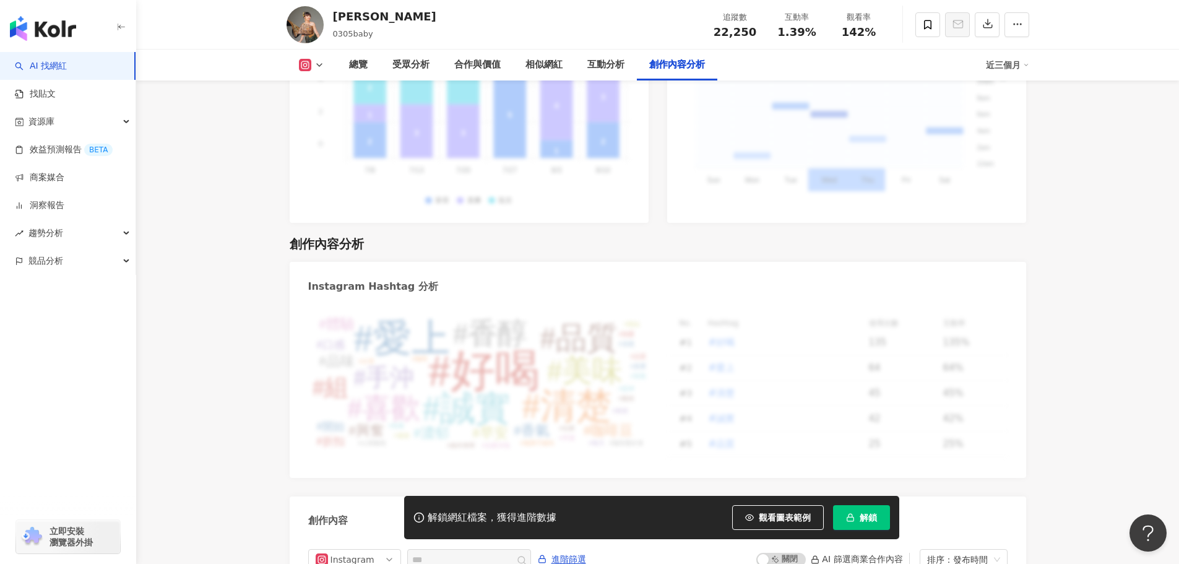
scroll to position [3777, 0]
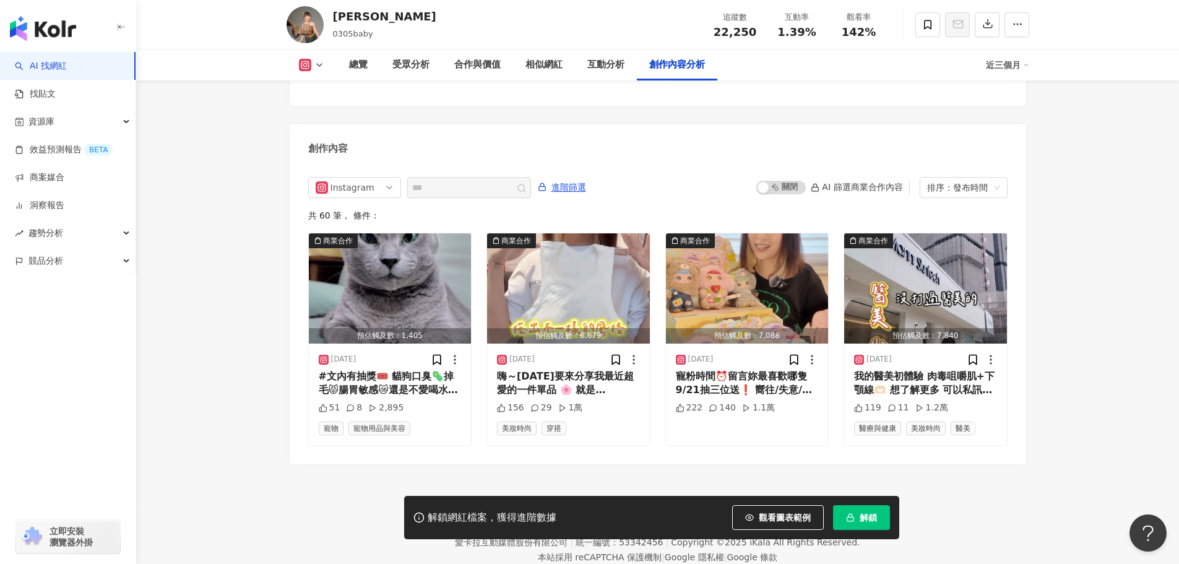
click at [714, 464] on footer "Kolr 使用條款 隱私權保護 聯絡我們 愛卡拉互動媒體股份有限公司 | 統一編號：53342456 | Copyright © 2025 iKala All…" at bounding box center [657, 532] width 1043 height 137
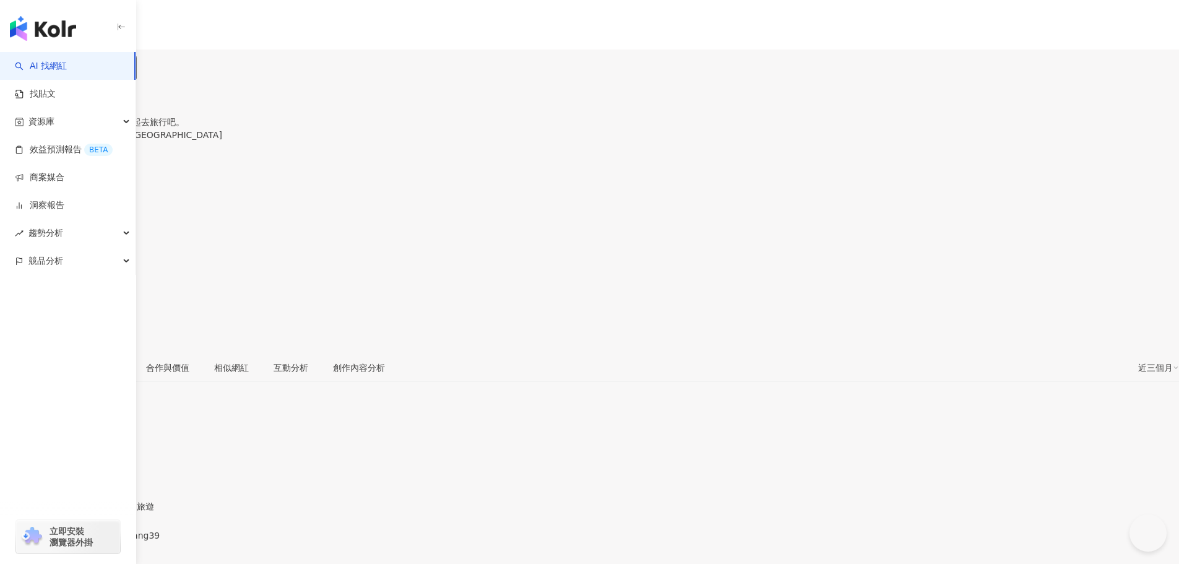
click at [109, 541] on div "https://www.instagram.com/sandyyang39/" at bounding box center [60, 546] width 97 height 10
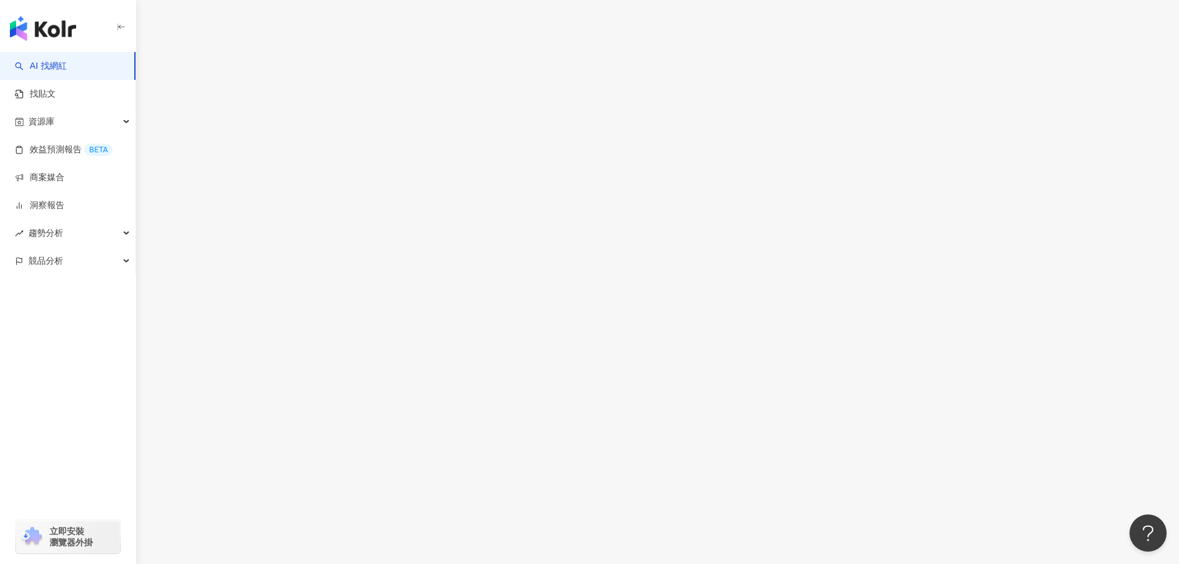
scroll to position [3757, 0]
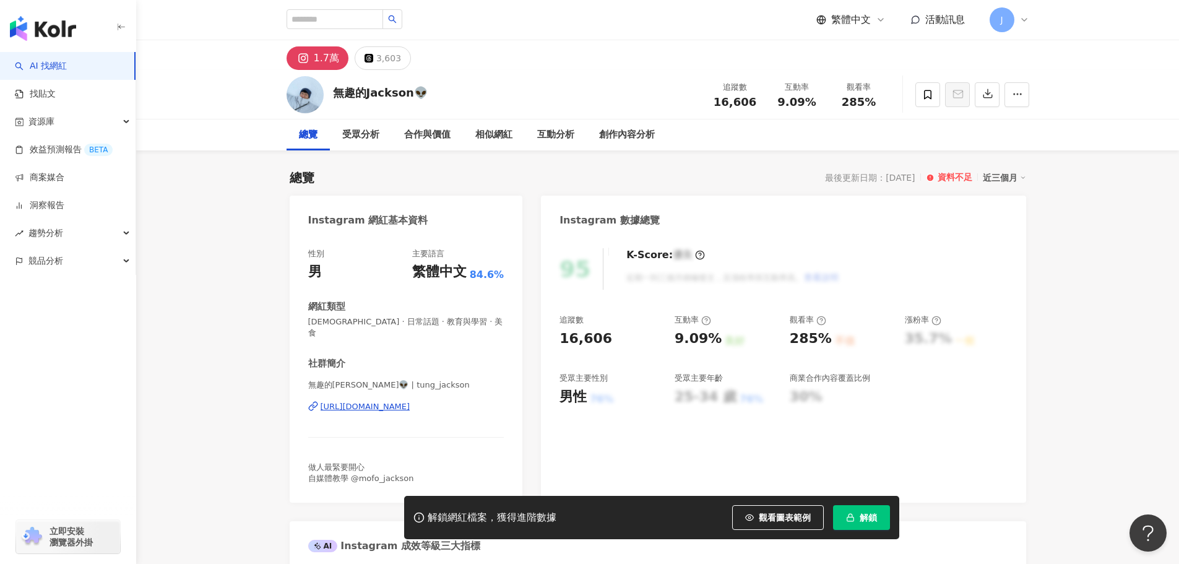
click at [462, 406] on div "無趣的[PERSON_NAME]👽 | tung_jackson [URL][DOMAIN_NAME]" at bounding box center [406, 416] width 196 height 72
click at [410, 401] on div "https://www.instagram.com/tung_jackson/" at bounding box center [366, 406] width 90 height 11
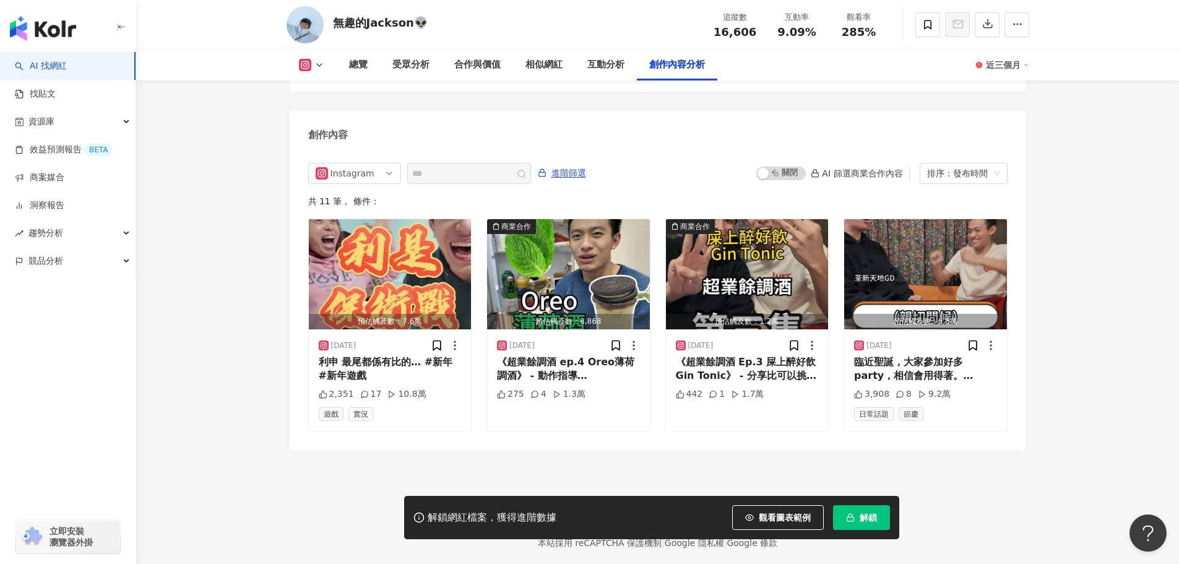
scroll to position [3789, 0]
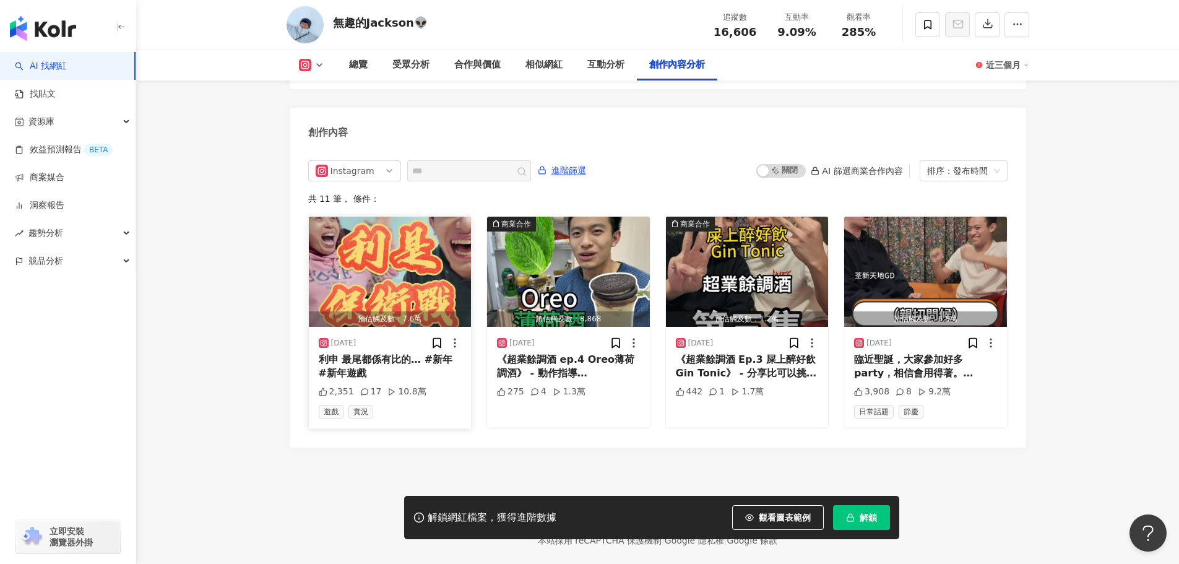
click at [425, 353] on div "利申 最尾都係有比的… #新年 #新年遊戲" at bounding box center [390, 367] width 143 height 28
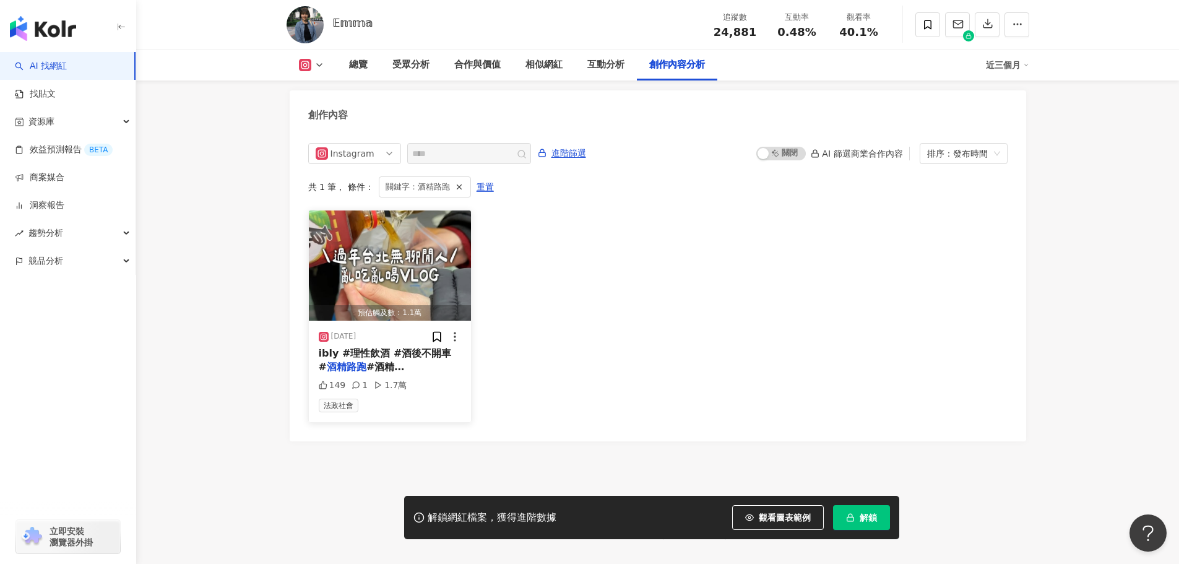
drag, startPoint x: 440, startPoint y: 371, endPoint x: 375, endPoint y: 354, distance: 66.5
click at [375, 361] on span "#酒精[PERSON_NAME]" at bounding box center [365, 373] width 92 height 25
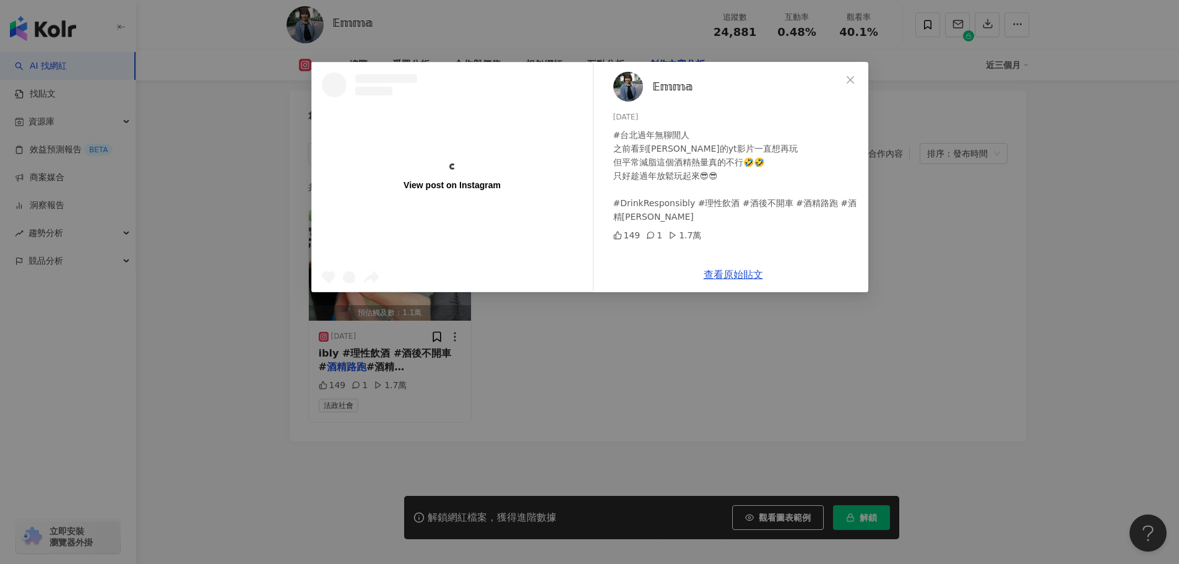
click at [731, 282] on div "查看原始貼文" at bounding box center [734, 274] width 270 height 35
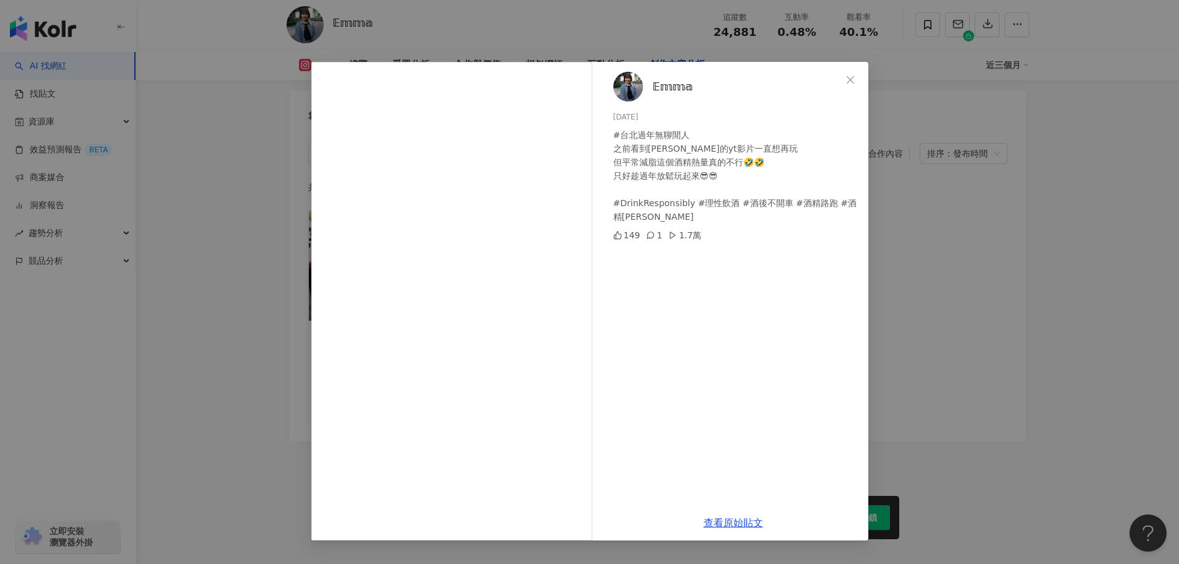
click at [740, 272] on div "𝔼𝕞𝕞𝕒 2025/2/13 #台北過年無聊閒人 之前看到恩熙俊的yt影片一直想再玩 但平常減脂這個酒精熱量真的不行🤣🤣 只好趁過年放鬆玩起來😎😎 #Drin…" at bounding box center [734, 283] width 270 height 443
click at [722, 517] on link "查看原始貼文" at bounding box center [733, 523] width 59 height 12
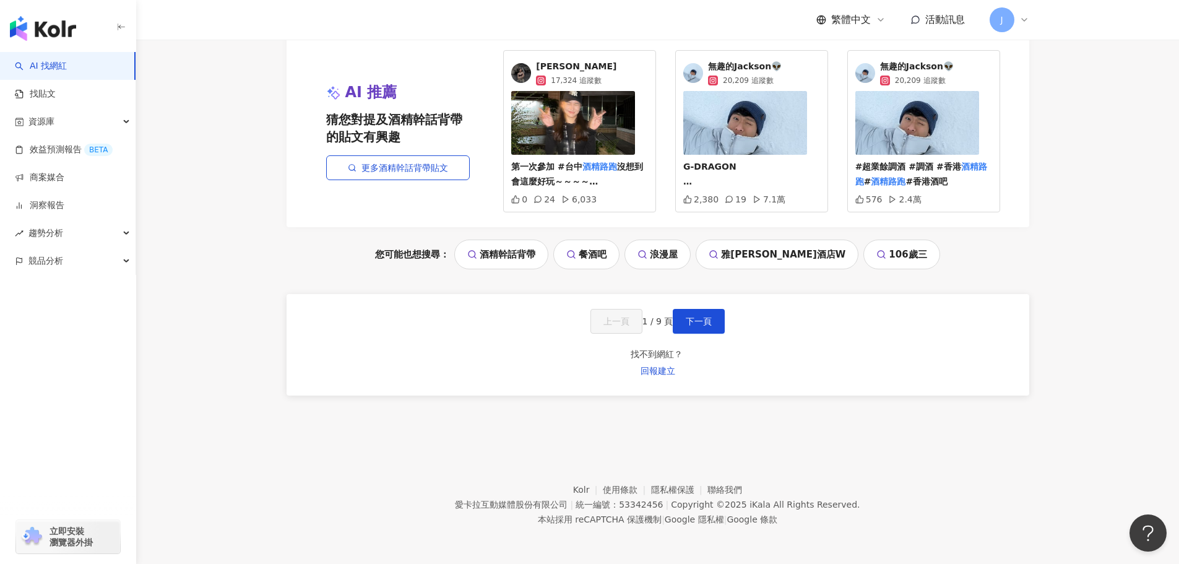
scroll to position [1351, 0]
click at [679, 330] on div "上一頁 1 / 9 頁 下一頁" at bounding box center [658, 321] width 135 height 25
click at [709, 326] on span "下一頁" at bounding box center [699, 321] width 26 height 10
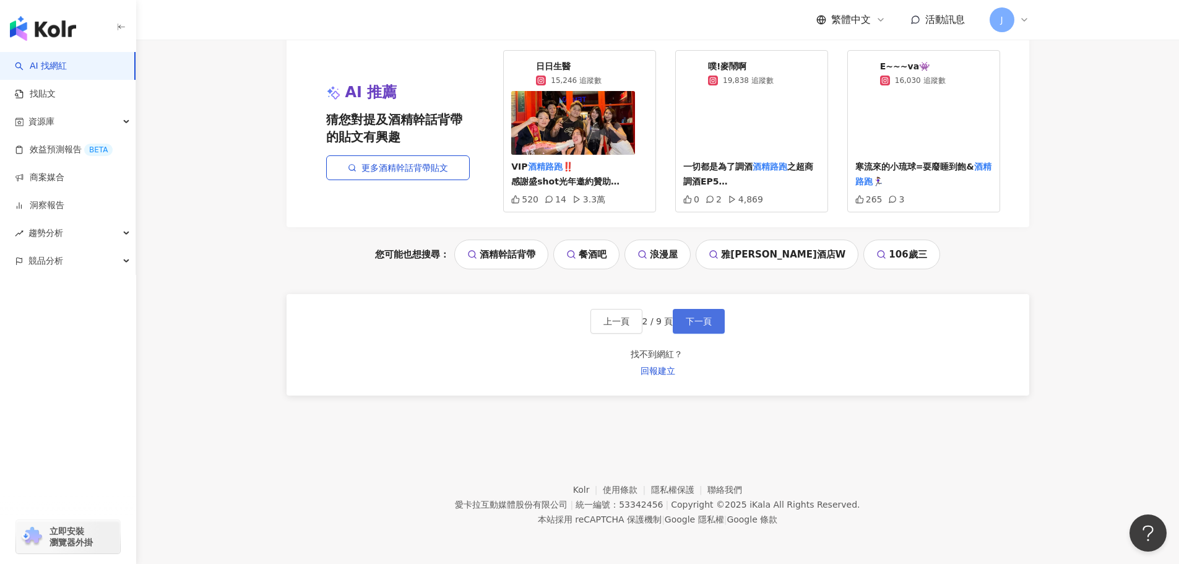
scroll to position [1343, 0]
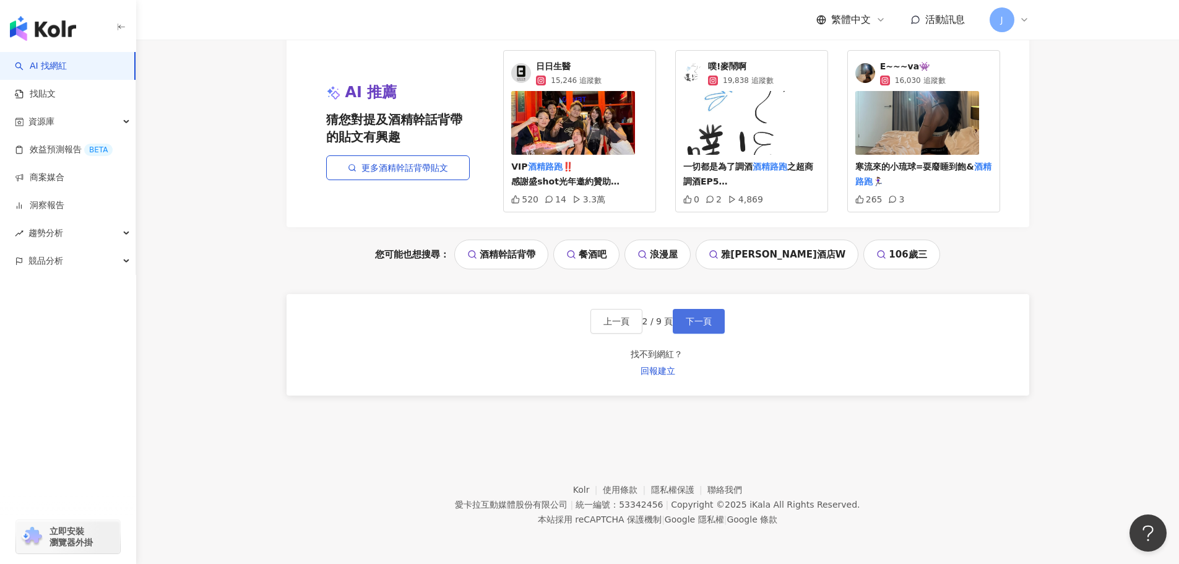
click at [711, 326] on span "下一頁" at bounding box center [699, 321] width 26 height 10
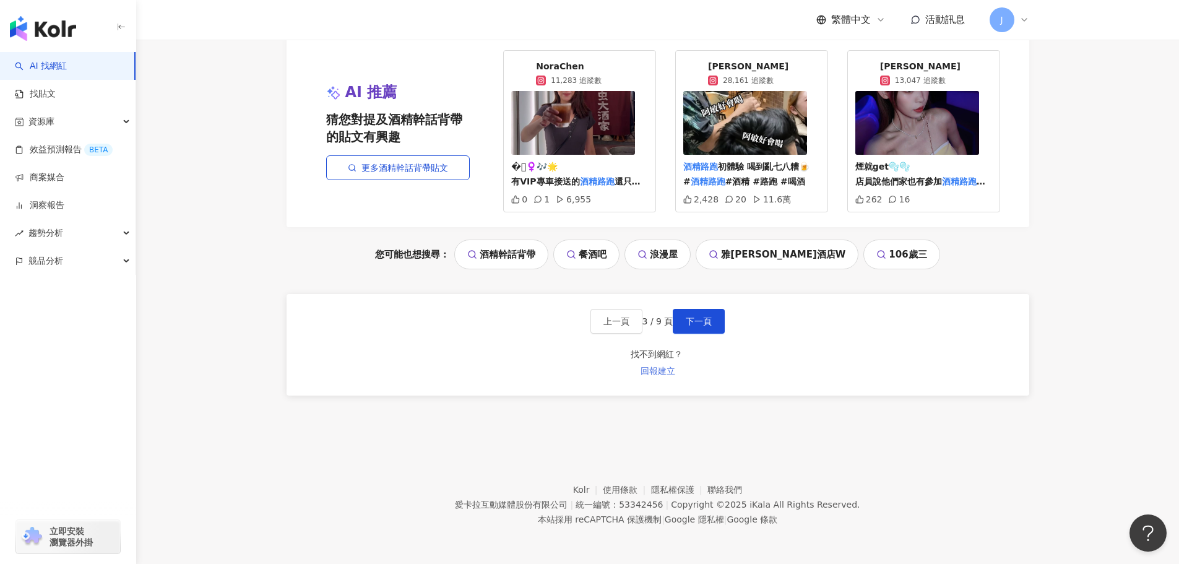
scroll to position [1321, 0]
click at [692, 334] on button "下一頁" at bounding box center [699, 321] width 52 height 25
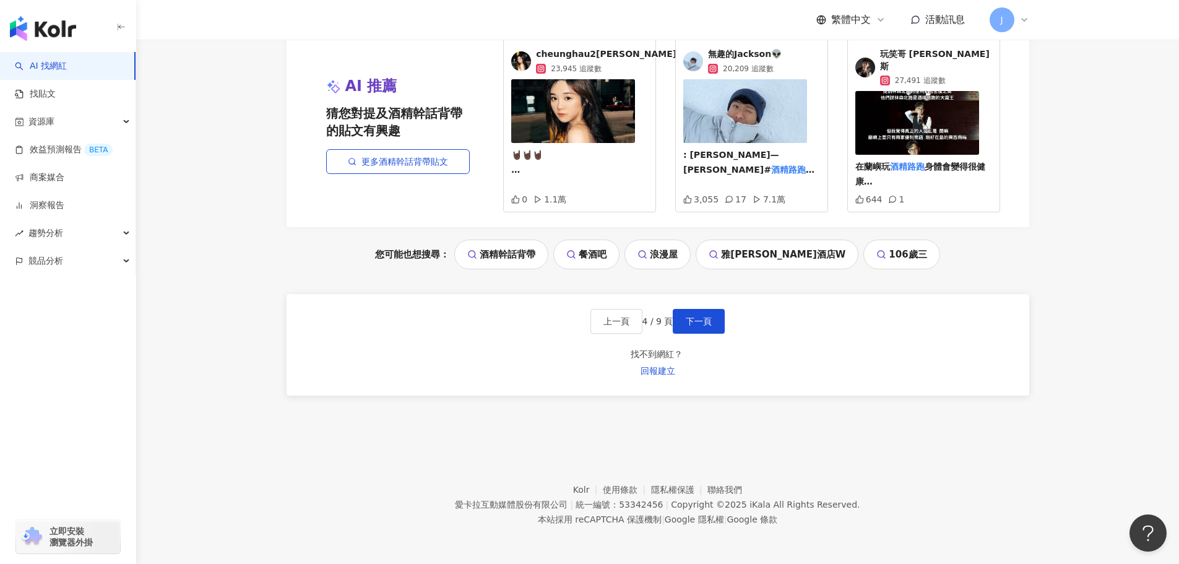
scroll to position [1411, 0]
click at [721, 347] on div "上一頁 4 / 9 頁 下一頁 找不到網紅？ 回報建立" at bounding box center [658, 345] width 743 height 102
click at [718, 334] on button "下一頁" at bounding box center [699, 321] width 52 height 25
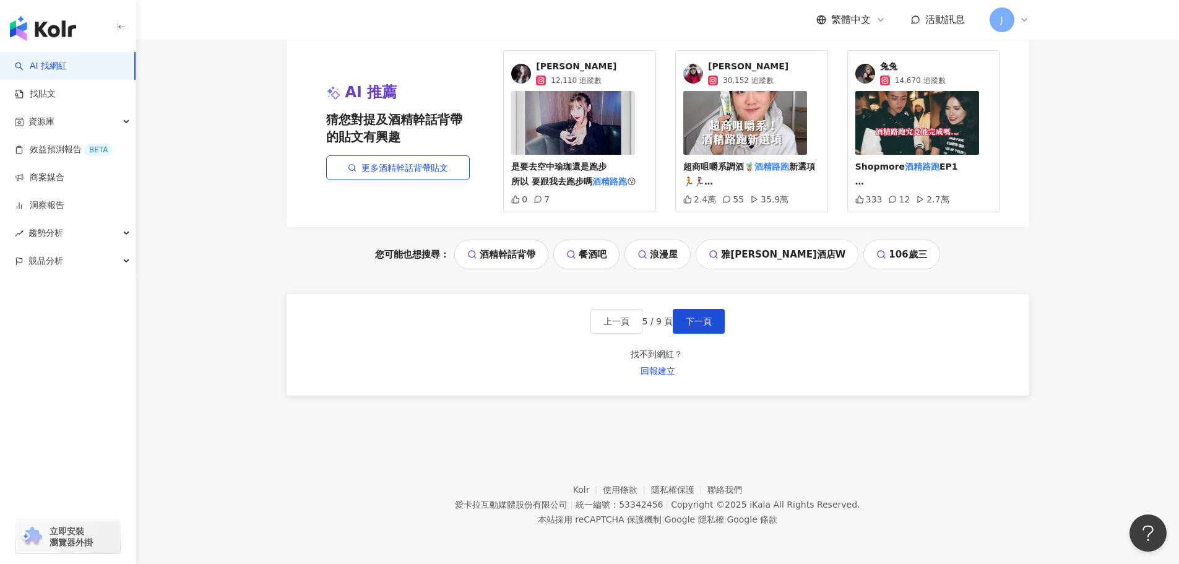
scroll to position [1330, 0]
click at [719, 334] on button "下一頁" at bounding box center [699, 321] width 52 height 25
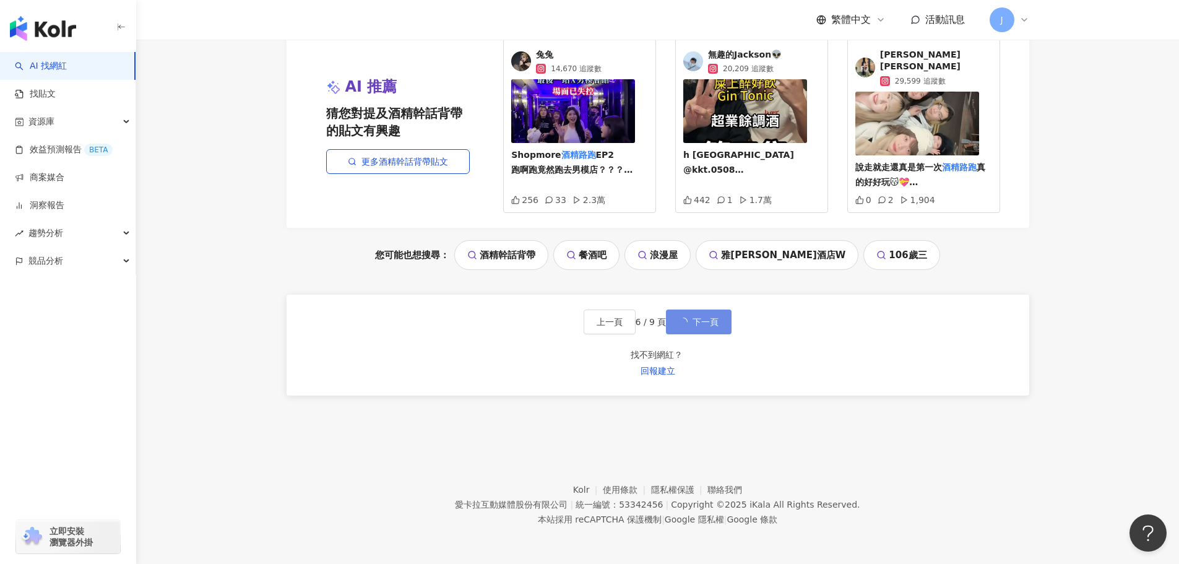
scroll to position [1306, 0]
click at [712, 327] on span "下一頁" at bounding box center [699, 322] width 26 height 10
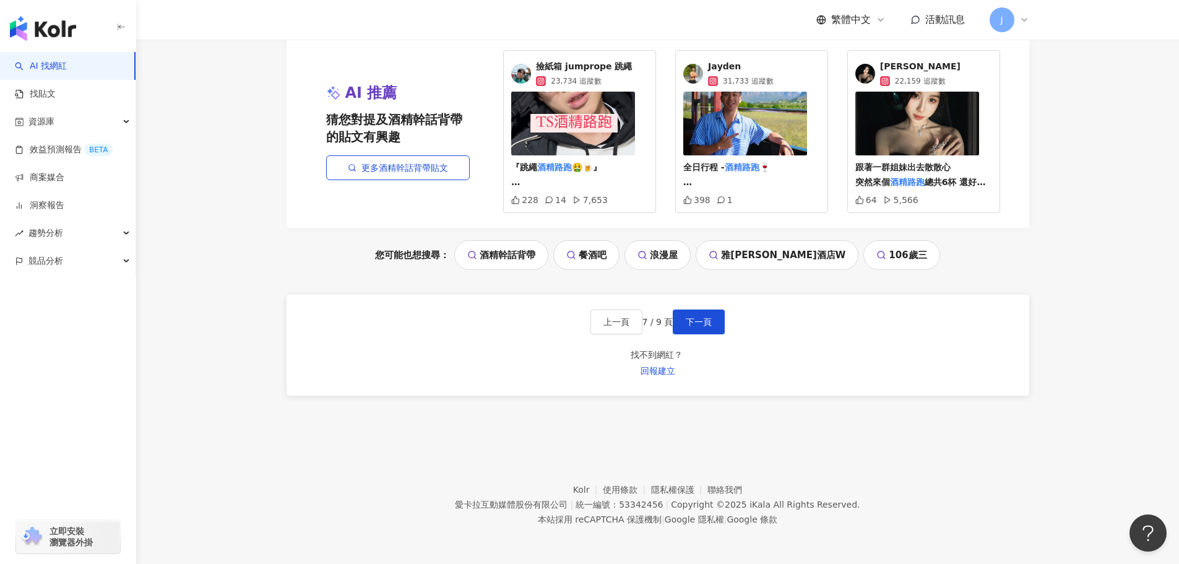
scroll to position [1383, 0]
click at [721, 326] on button "下一頁" at bounding box center [699, 322] width 52 height 25
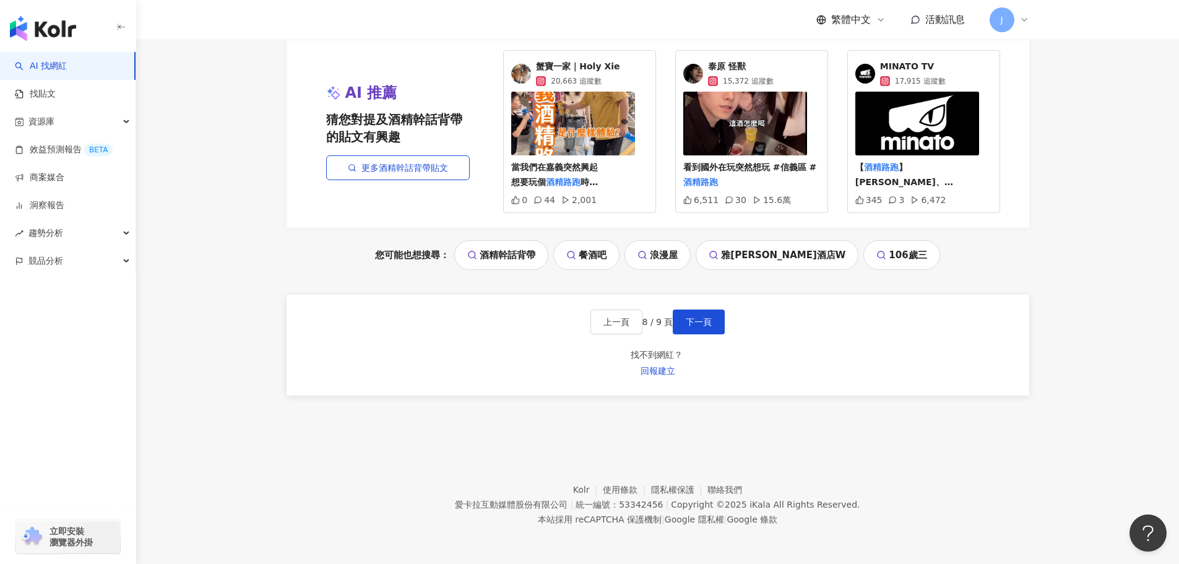
scroll to position [1240, 0]
click at [711, 396] on div "上一頁 8 / 9 頁 下一頁 找不到網紅？ 回報建立" at bounding box center [658, 346] width 743 height 102
click at [712, 327] on span "下一頁" at bounding box center [699, 322] width 26 height 10
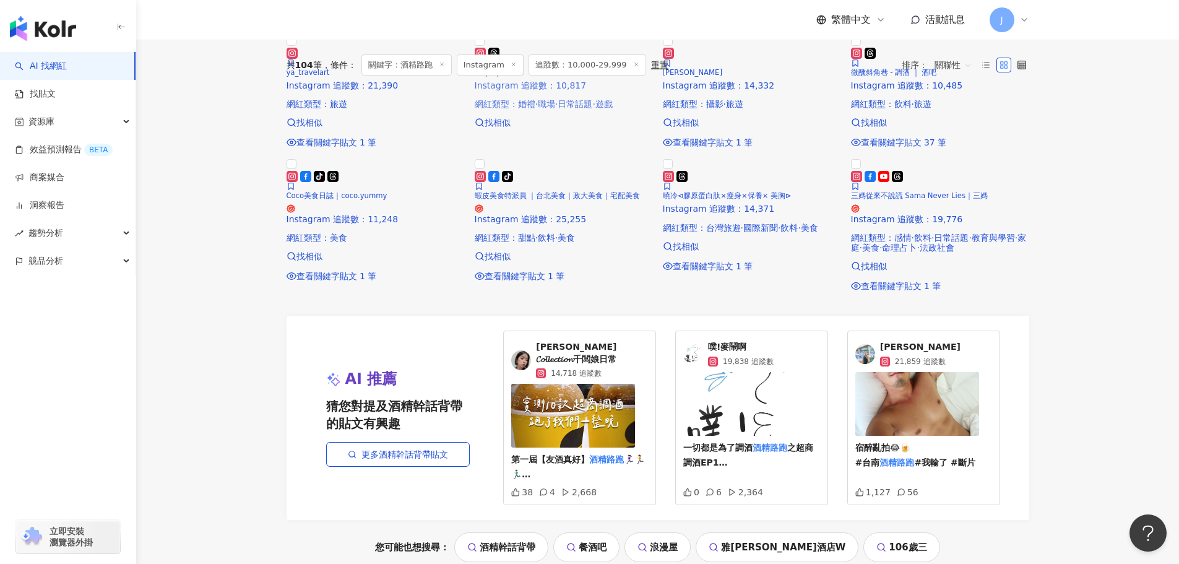
scroll to position [288, 0]
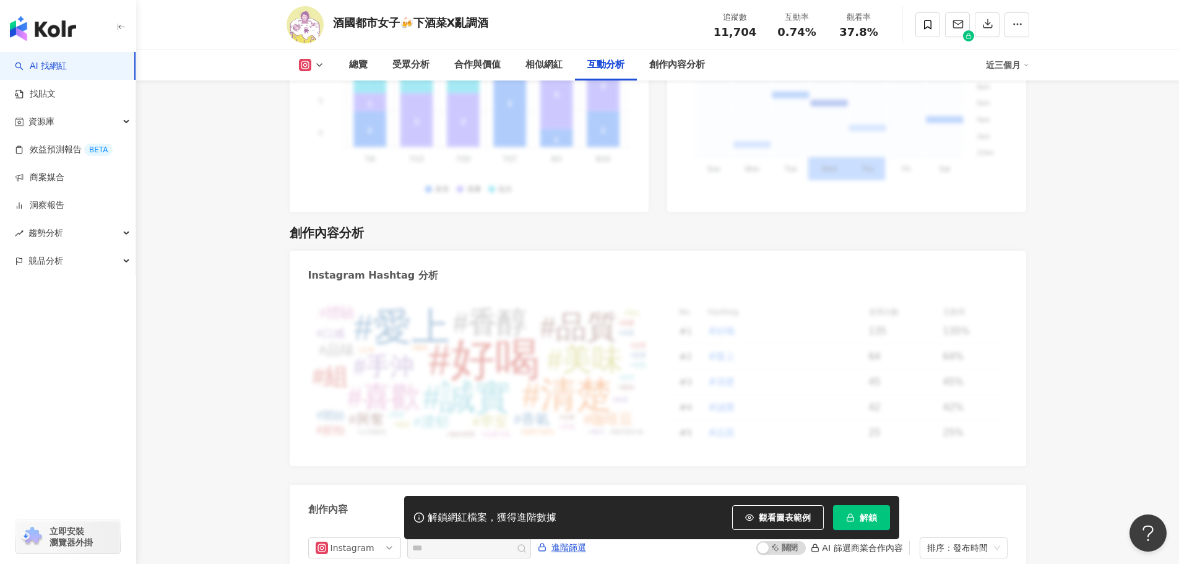
scroll to position [3801, 0]
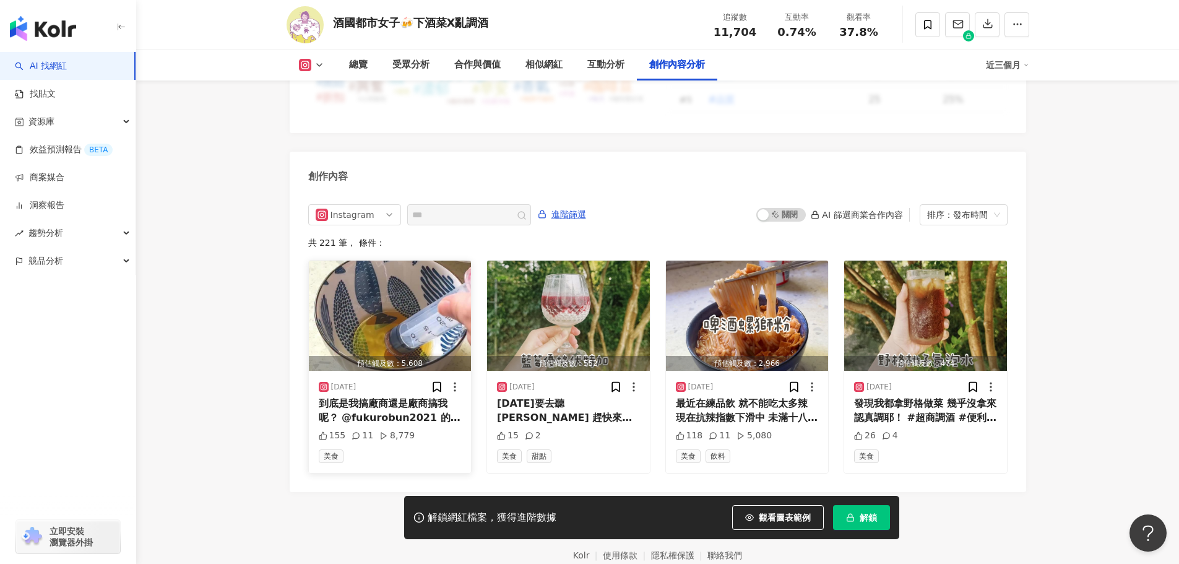
click at [439, 397] on div "到底是我搞廠商還是廠商搞我呢？ @fukurobun2021 的包子 有鹹的、甜的、葷的、素的 多達11種口味 用心的是～ 包子皮是天然雜糧製作的 咀嚼時除了…" at bounding box center [390, 411] width 143 height 28
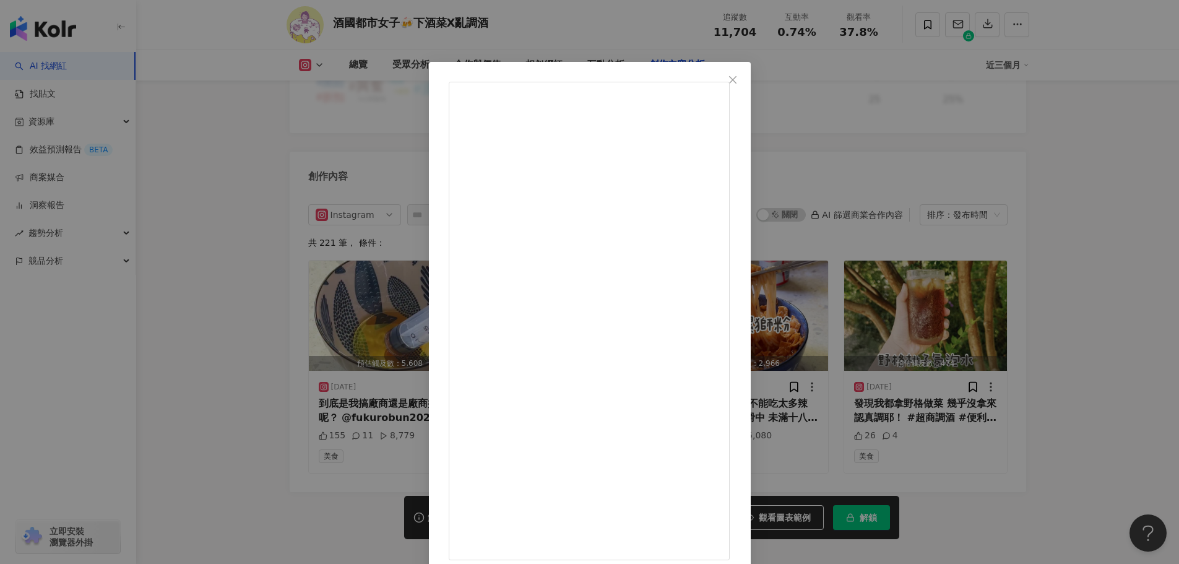
click at [1097, 446] on div "酒國都市女子🍻下酒菜X亂調酒 [DATE] 到底是我搞廠商還是廠商搞我呢？ @fukurobun2021 的包子 有鹹的、甜的、葷的、素的 多達11種口味 用…" at bounding box center [589, 282] width 1179 height 564
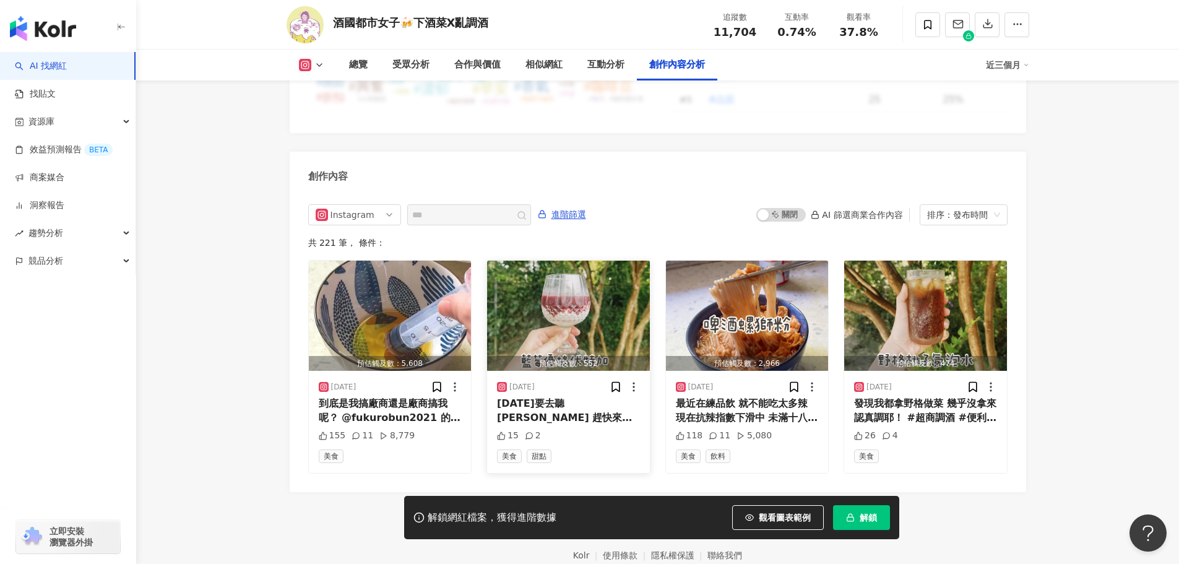
click at [536, 397] on div "[DATE]要去聽[PERSON_NAME] 趕快來複習 未滿十八歲不得飲酒 🚫酒後不開車，安全請代駕 #居家調酒 #簡單調酒 #優格調酒 #藍莓調酒 #藍莓…" at bounding box center [568, 411] width 143 height 28
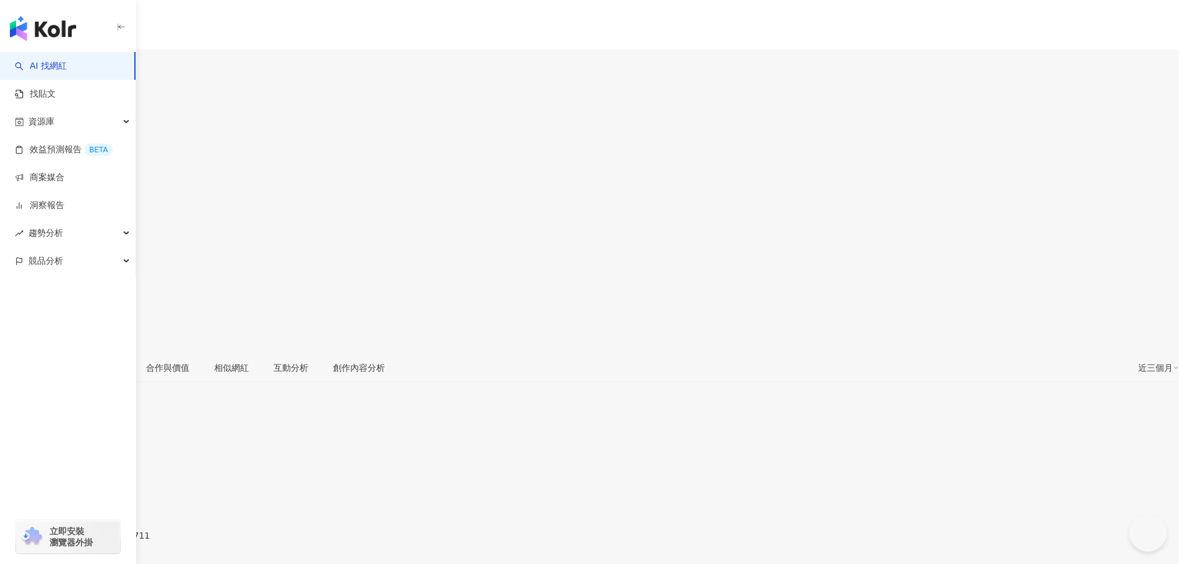
type input "****"
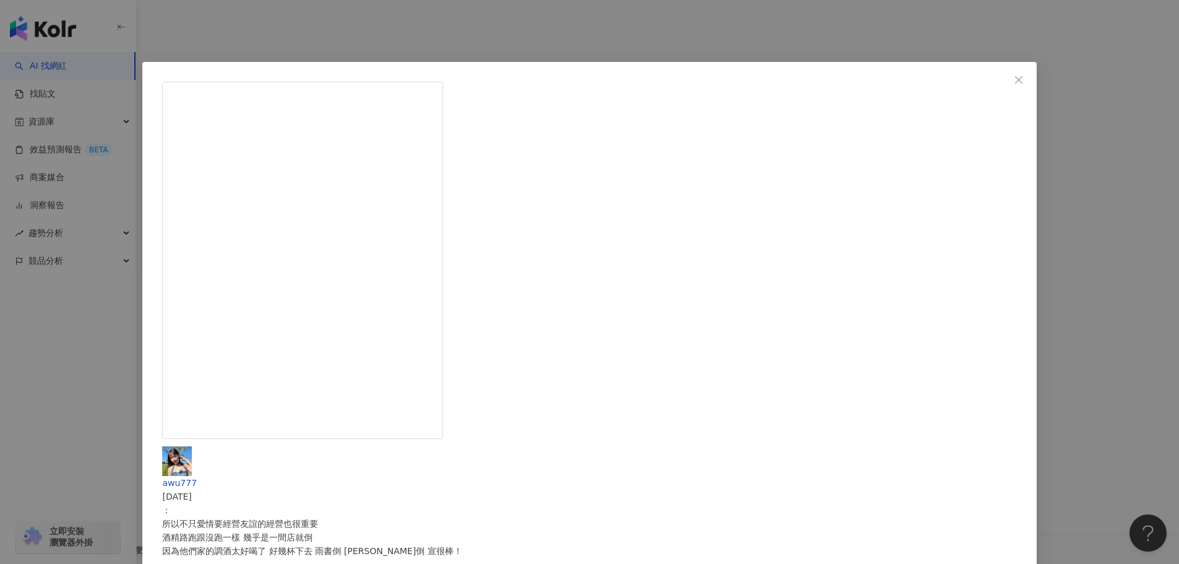
click at [999, 317] on div "awu777 2024/12/10 ： 所以不只愛情要經營友誼的經營也很重要 酒精路跑跟沒跑一樣 幾乎是一間店就倒 因為他們家的調酒太好喝了 好幾杯下去 雨書…" at bounding box center [589, 282] width 1179 height 564
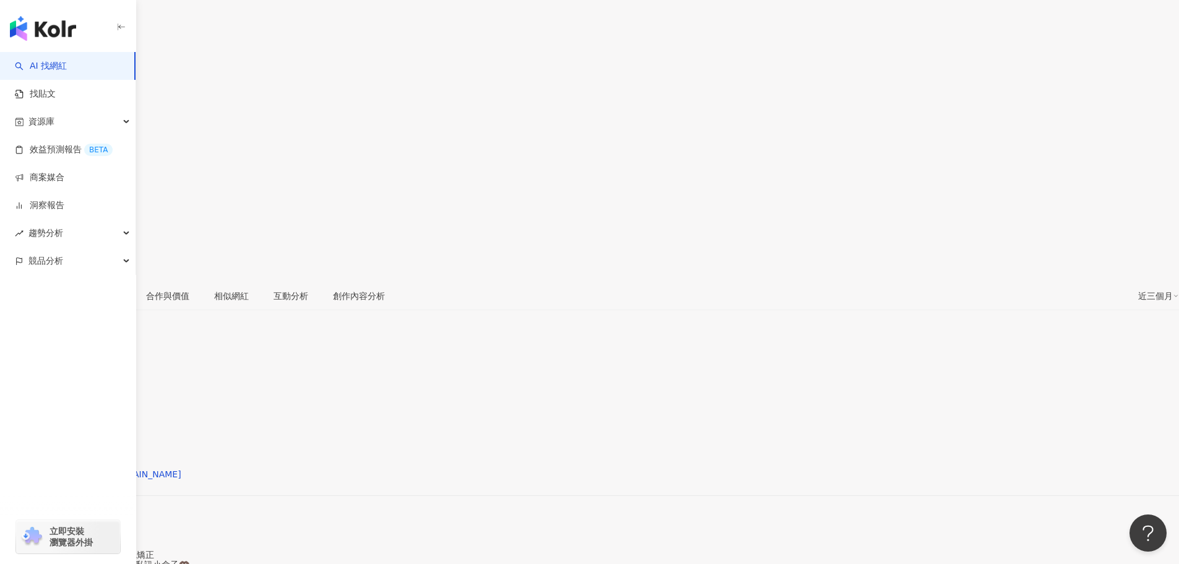
scroll to position [124, 0]
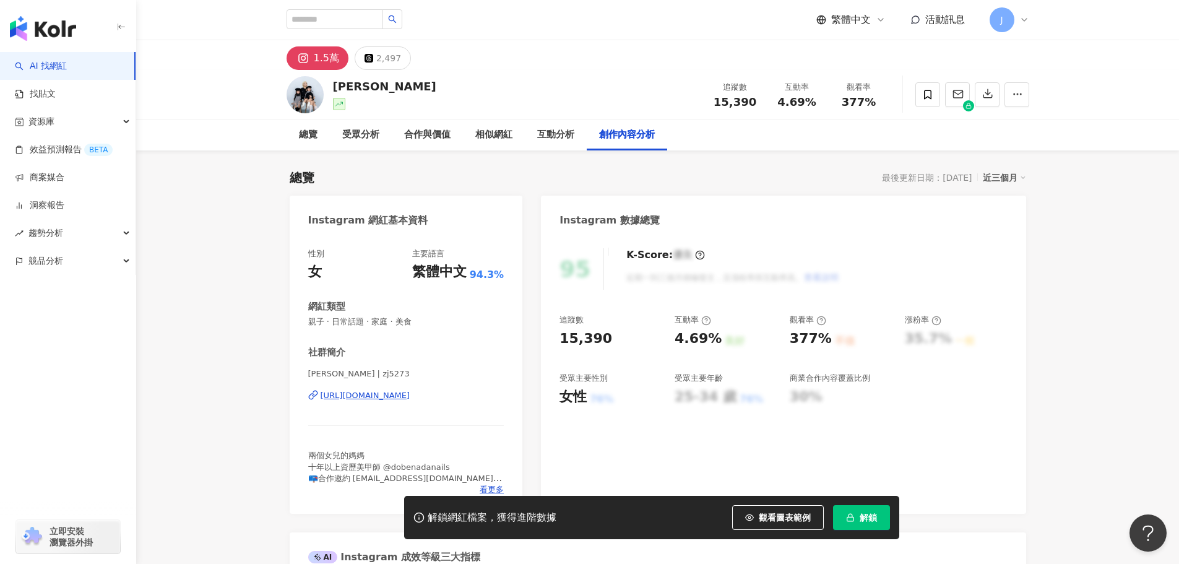
click at [410, 394] on div "[URL][DOMAIN_NAME]" at bounding box center [366, 395] width 90 height 11
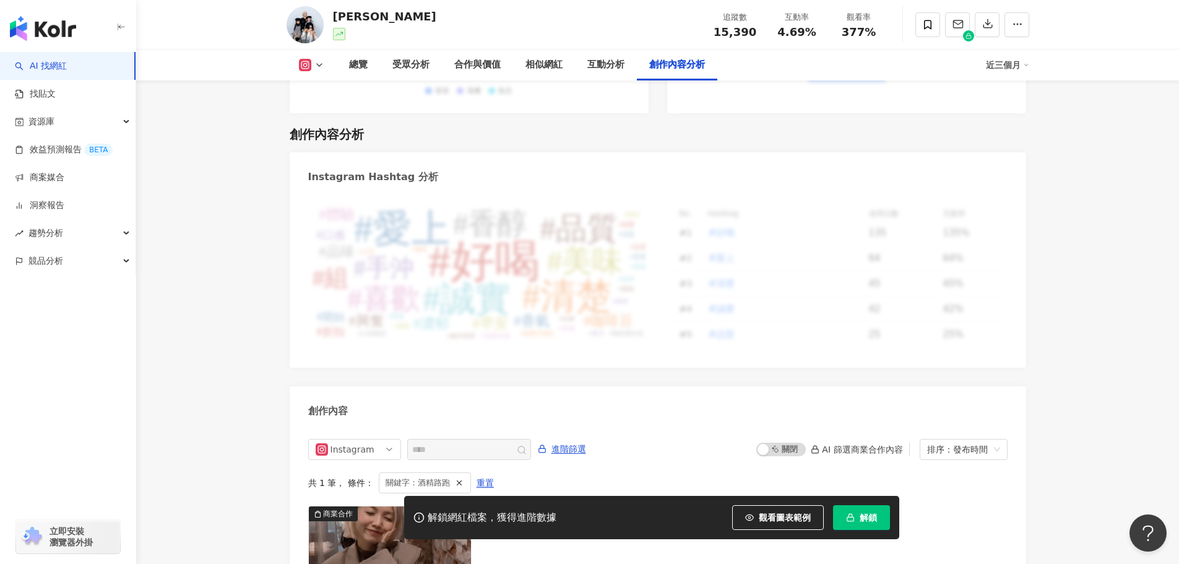
scroll to position [3768, 0]
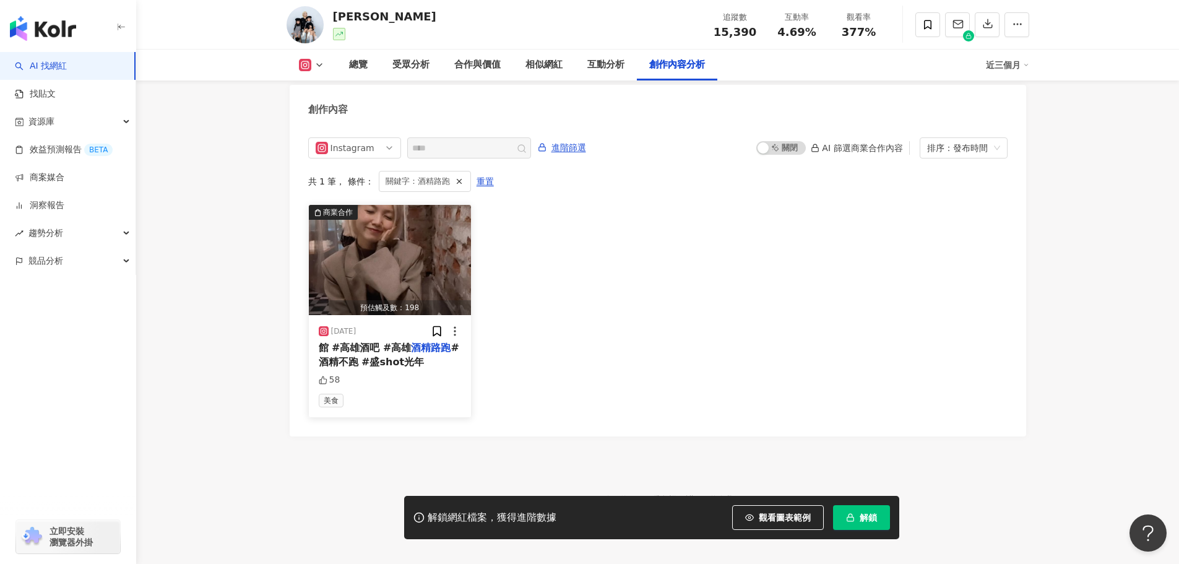
click at [411, 345] on span "#酒精不跑 #盛shot光年" at bounding box center [389, 354] width 141 height 25
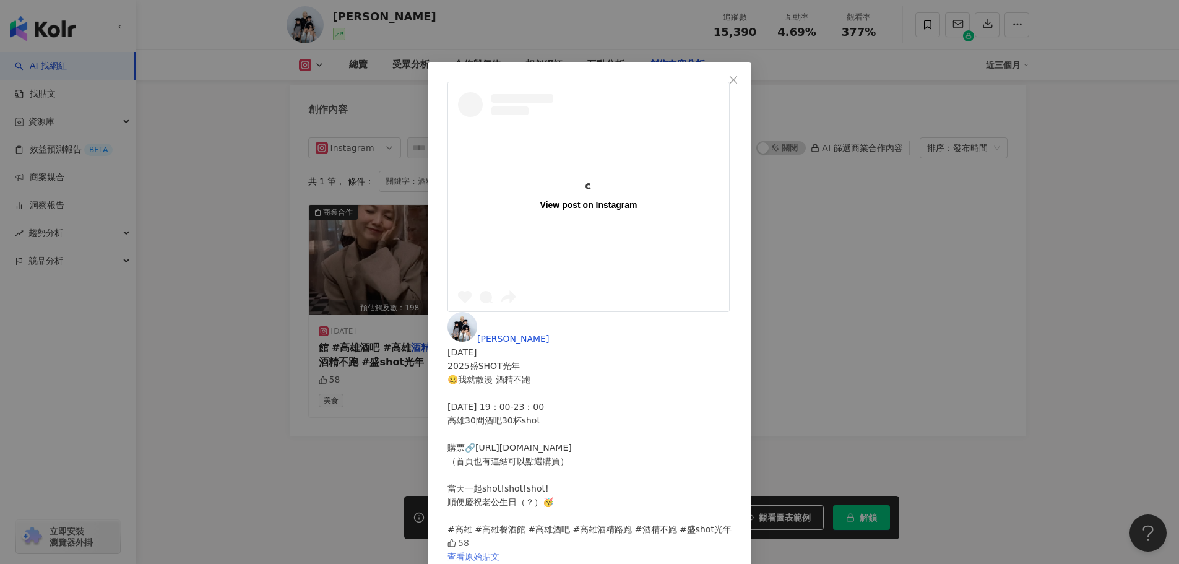
click at [732, 312] on div "鈞鈞 2025/10/5 2025盛SHOT光年 🥴我就散漫 酒精不跑 10/17 19：00-23：00 高雄30間酒吧30杯shot 購票🔗https:/…" at bounding box center [590, 437] width 284 height 251
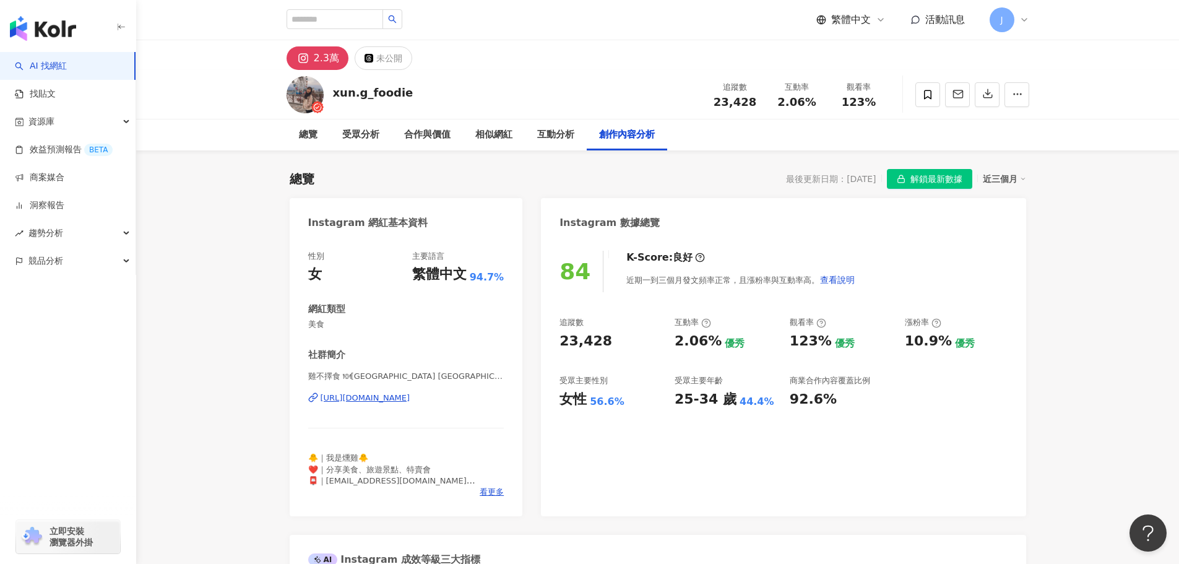
click at [390, 394] on div "[URL][DOMAIN_NAME]" at bounding box center [366, 398] width 90 height 11
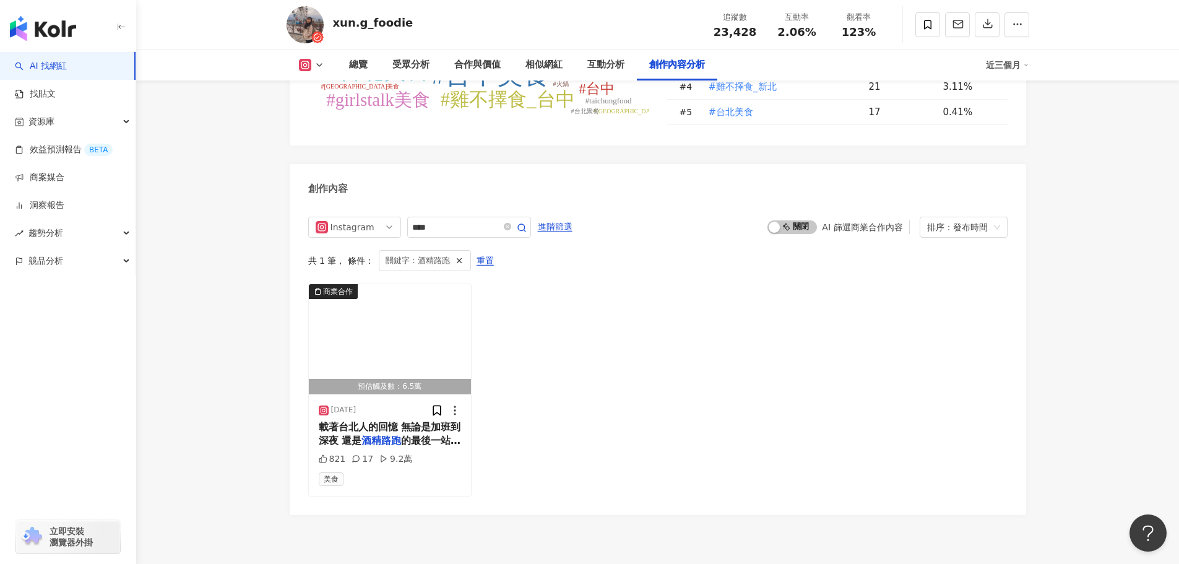
scroll to position [3405, 0]
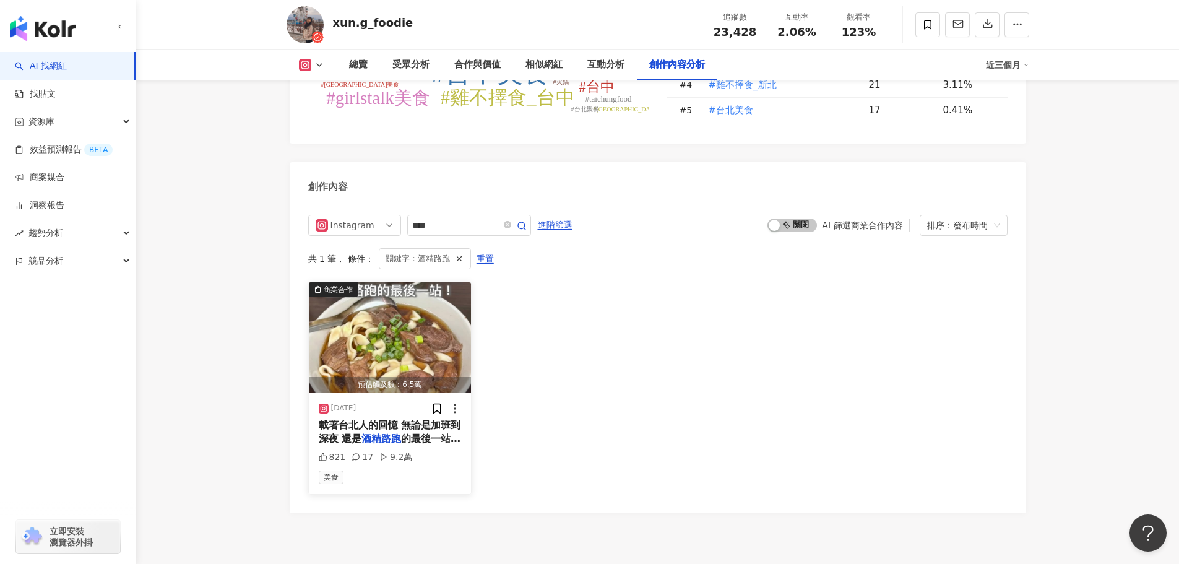
click at [425, 433] on span "的最後一站 它永遠為你留著一盞燈" at bounding box center [390, 445] width 142 height 25
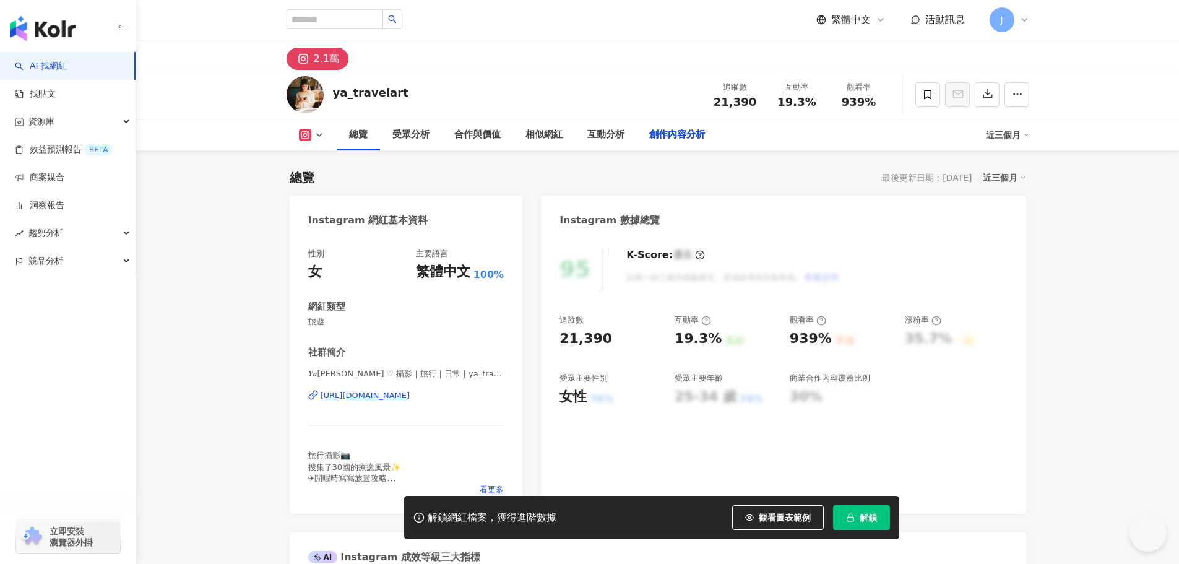
click at [410, 398] on div "[URL][DOMAIN_NAME]" at bounding box center [366, 395] width 90 height 11
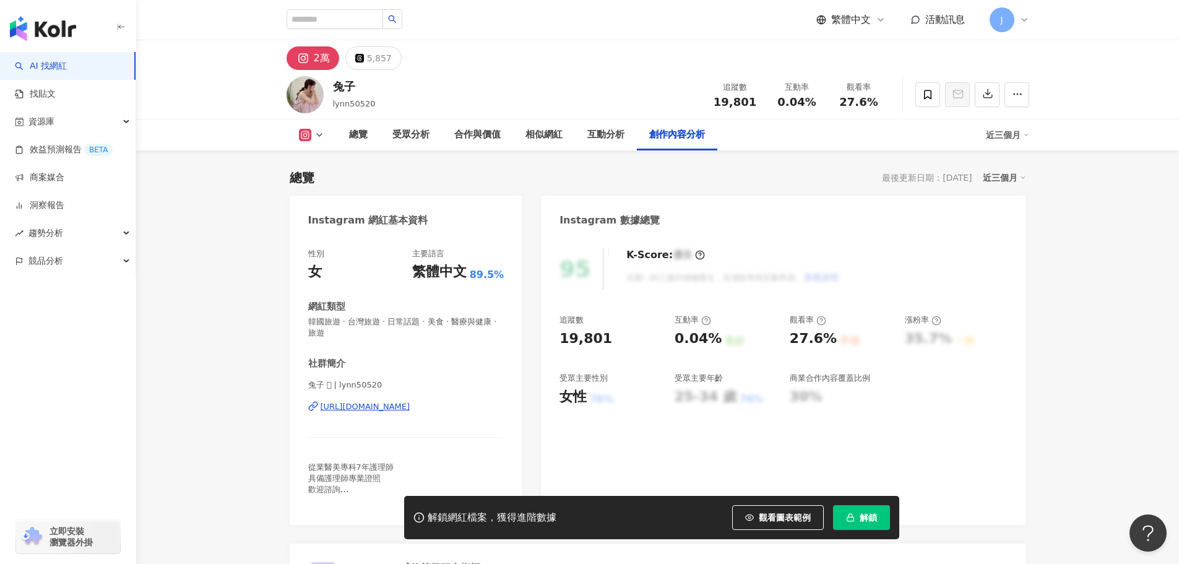
click at [404, 410] on div "https://www.instagram.com/lynn50520/" at bounding box center [366, 406] width 90 height 11
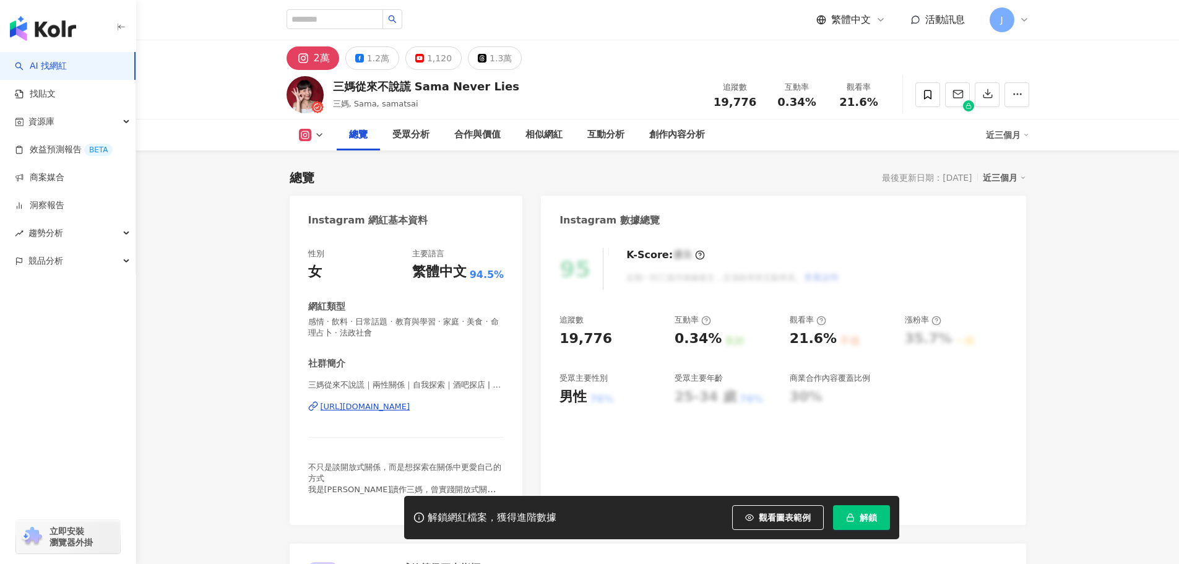
scroll to position [557, 0]
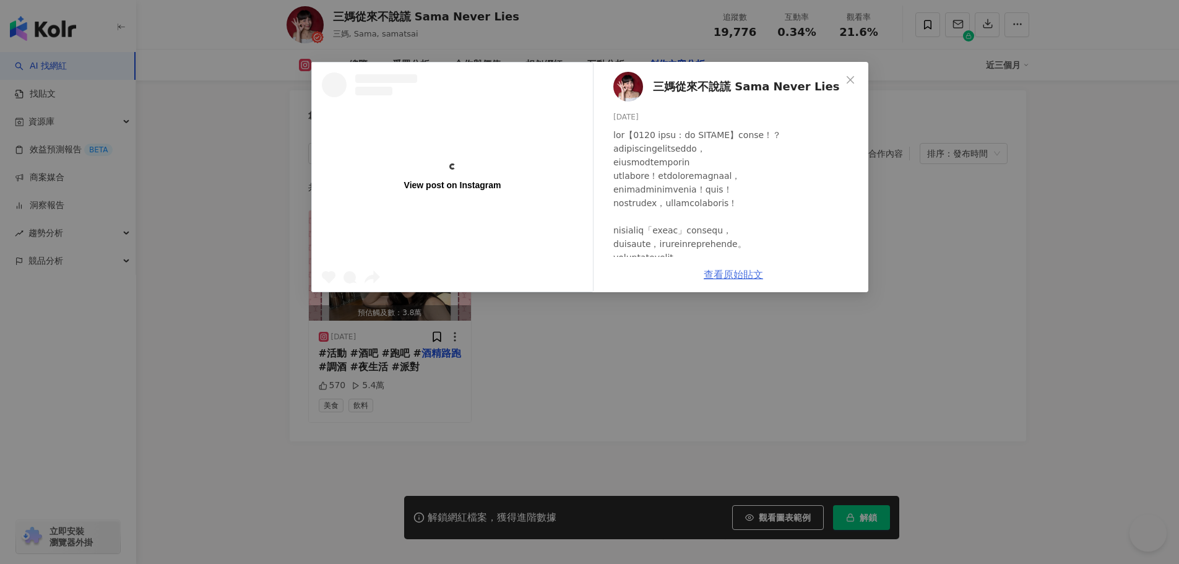
scroll to position [0, 0]
click at [723, 274] on div "三媽從來不說謊 Sama Never Lies [DATE] 570 5.4萬 查看原始貼文" at bounding box center [734, 177] width 270 height 230
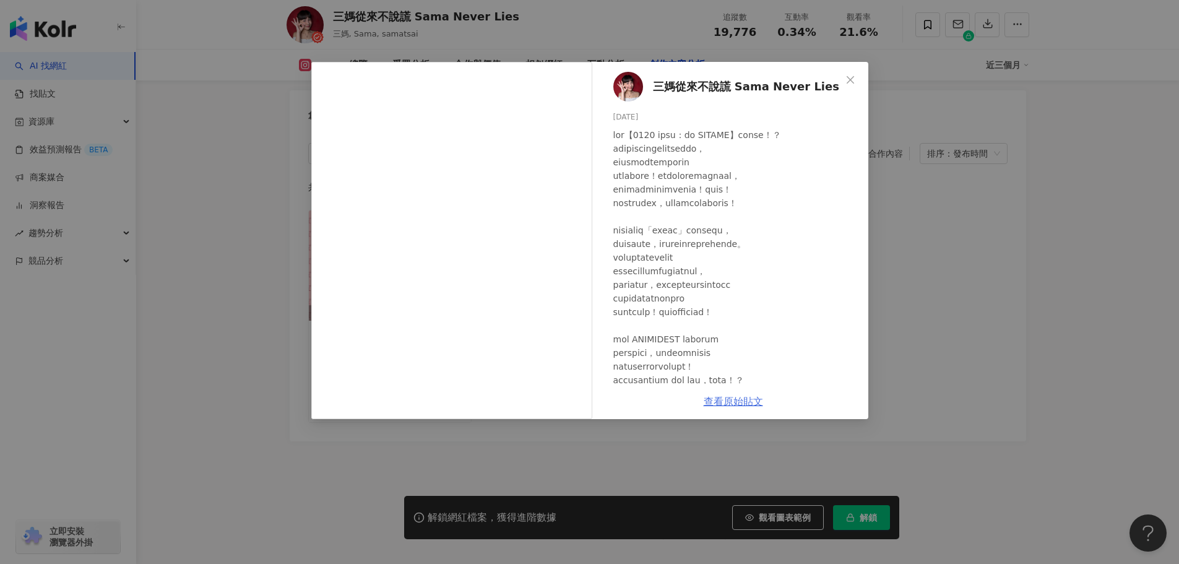
click at [723, 404] on link "查看原始貼文" at bounding box center [733, 402] width 59 height 12
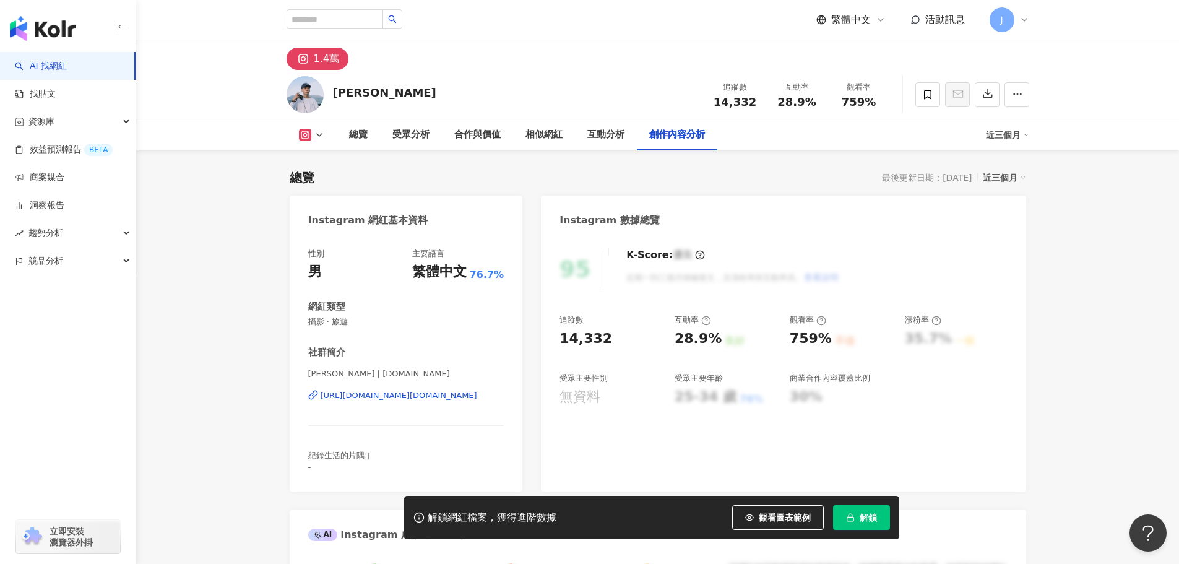
click at [398, 393] on div "https://www.instagram.com/luchi.film/" at bounding box center [399, 395] width 157 height 11
